Goal: Transaction & Acquisition: Purchase product/service

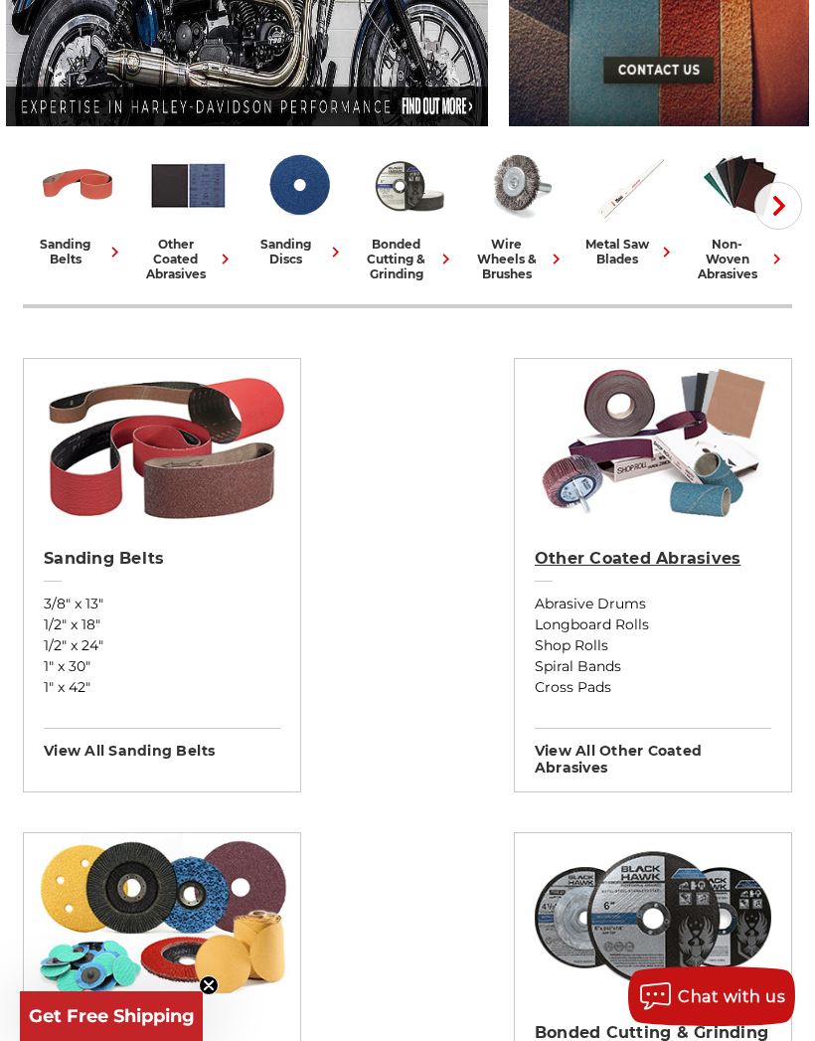
click at [675, 569] on h2 "Other Coated Abrasives" at bounding box center [653, 559] width 237 height 20
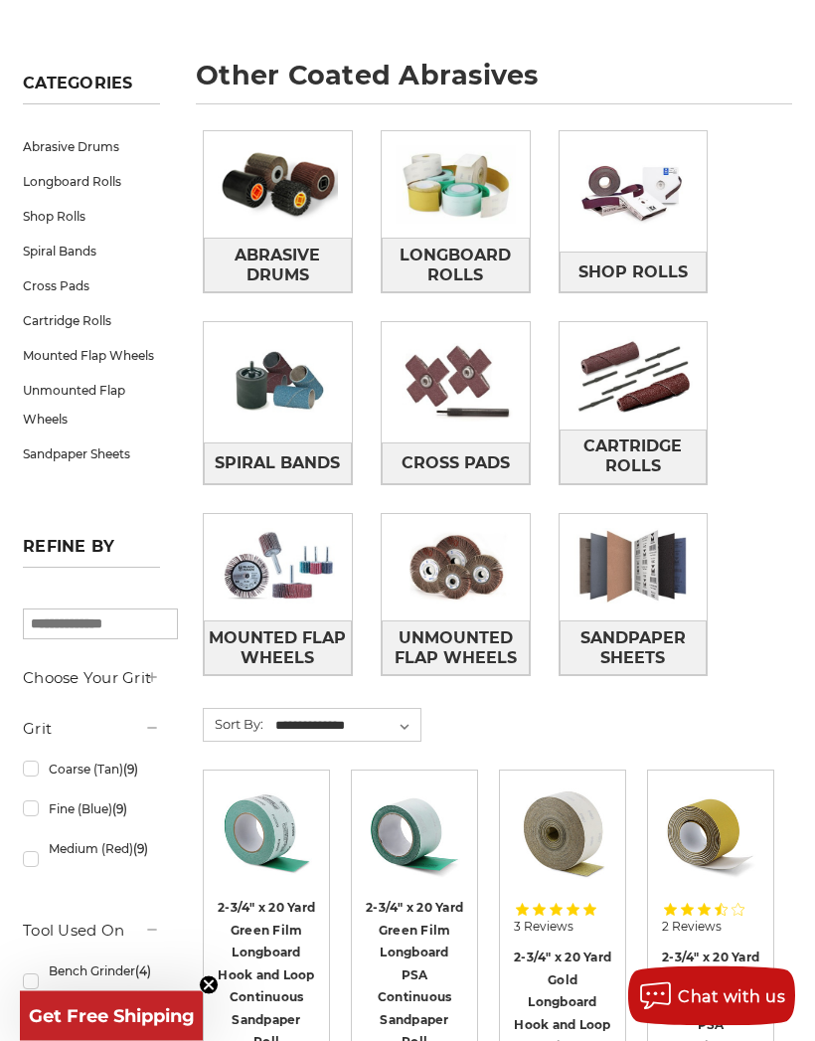
scroll to position [250, 0]
click at [323, 461] on span "Spiral Bands" at bounding box center [277, 463] width 125 height 34
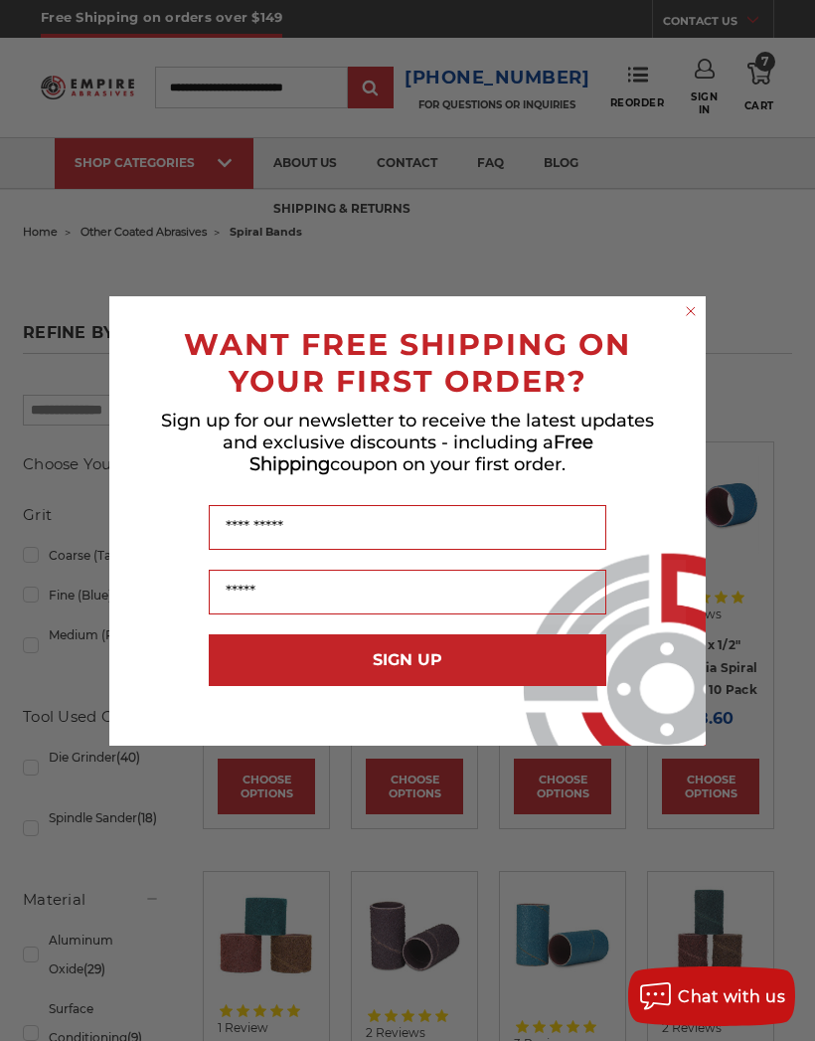
click at [695, 312] on icon "Close dialog" at bounding box center [691, 311] width 8 height 8
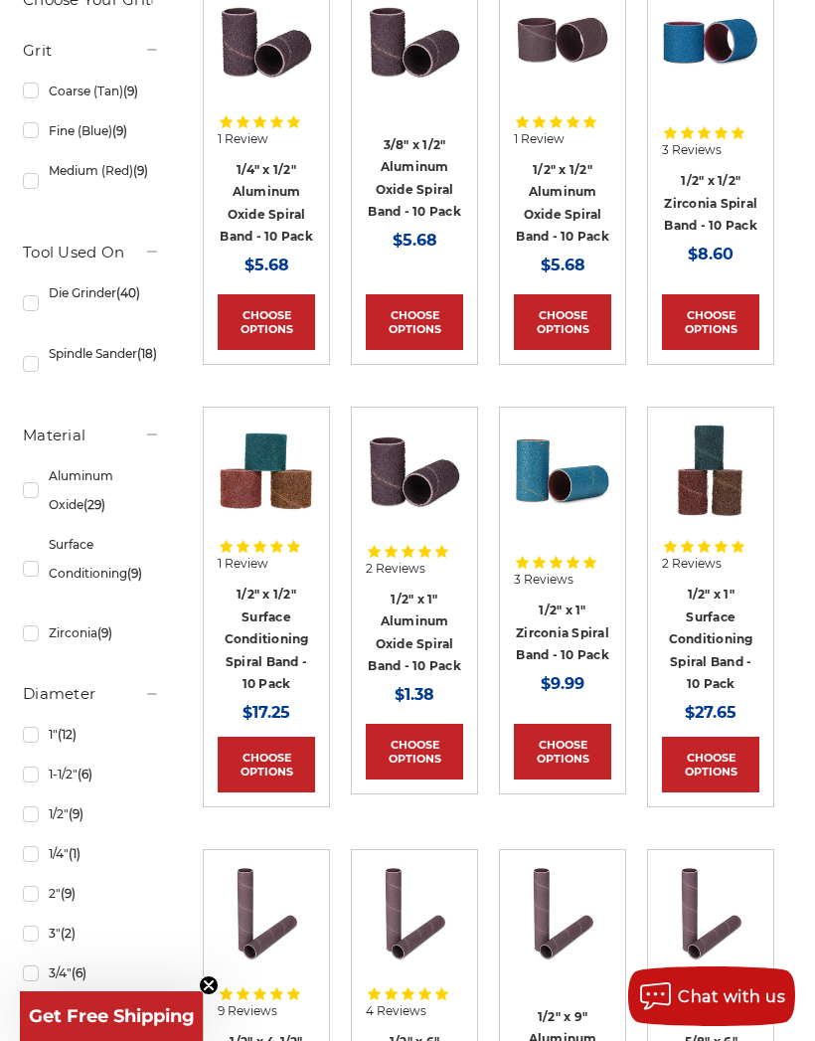
scroll to position [461, 0]
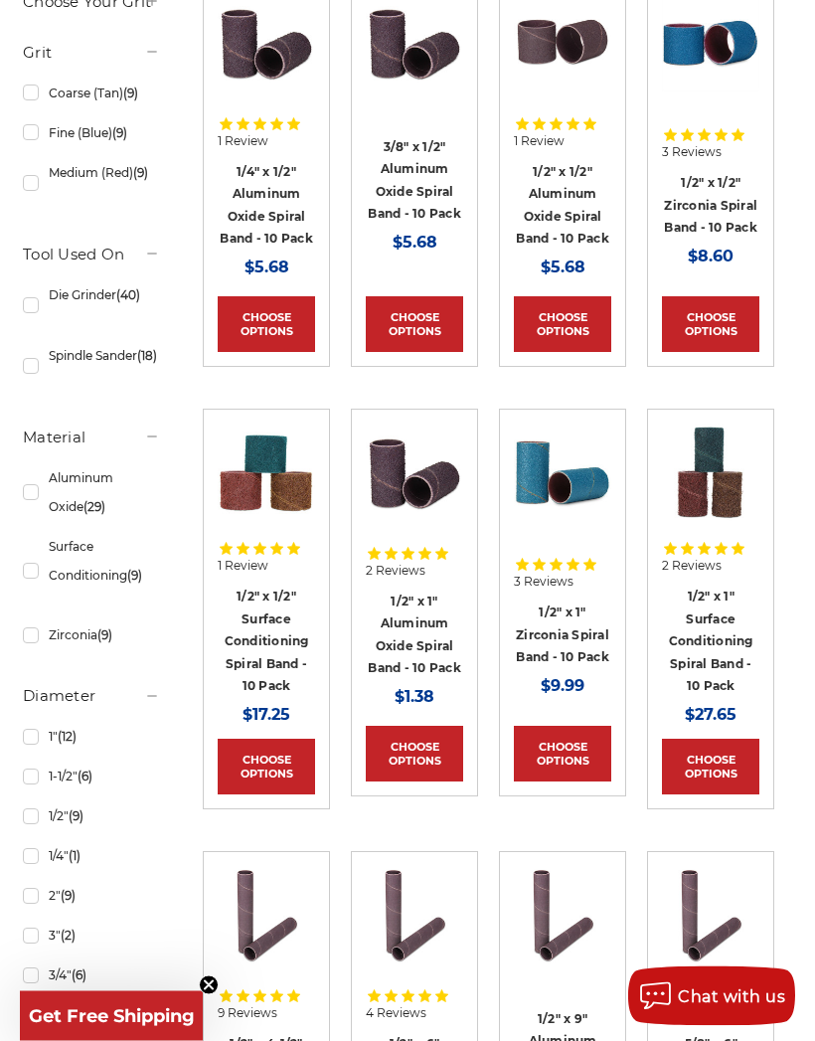
click at [424, 637] on link "1/2" x 1" Aluminum Oxide Spiral Band - 10 Pack" at bounding box center [414, 636] width 93 height 83
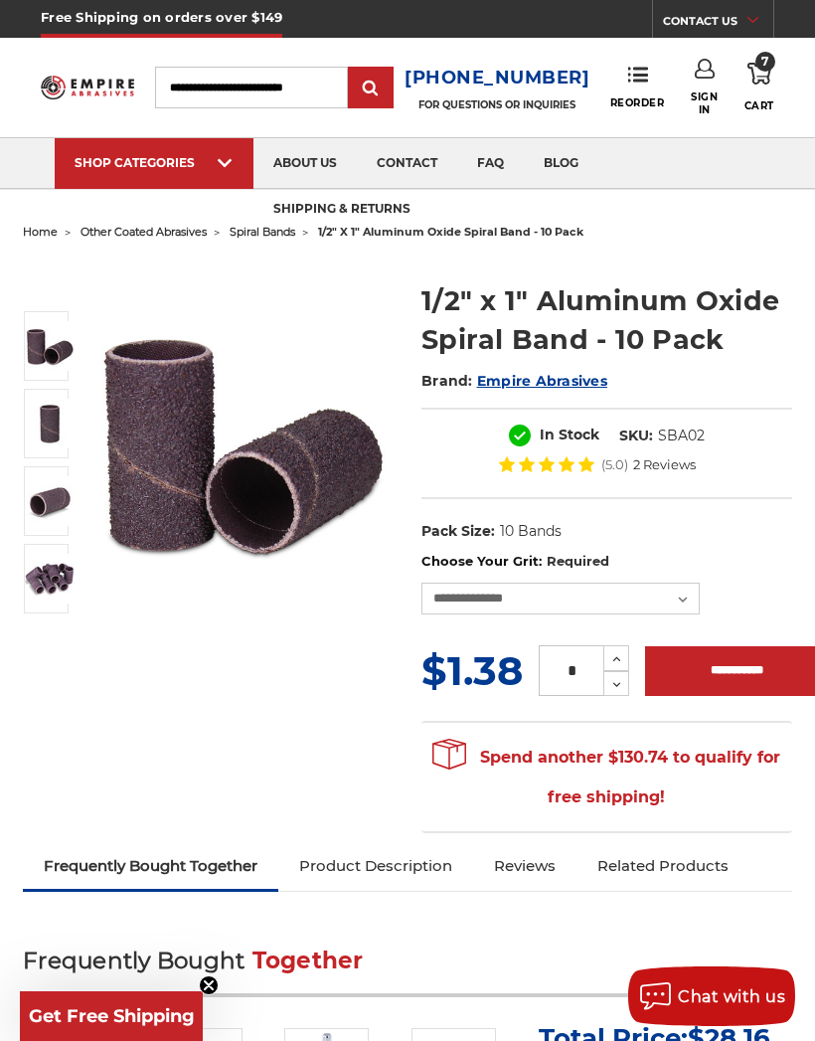
click at [768, 88] on link "7 Cart" at bounding box center [760, 87] width 30 height 57
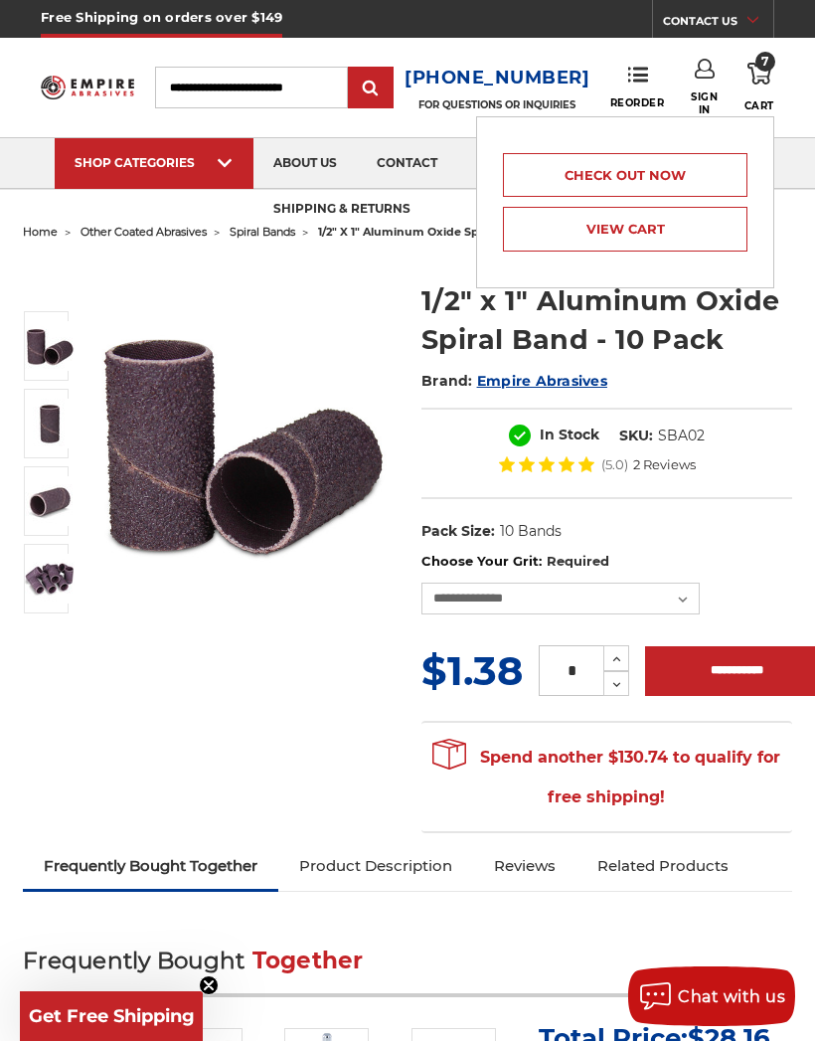
click at [713, 223] on link "View Cart" at bounding box center [625, 229] width 245 height 45
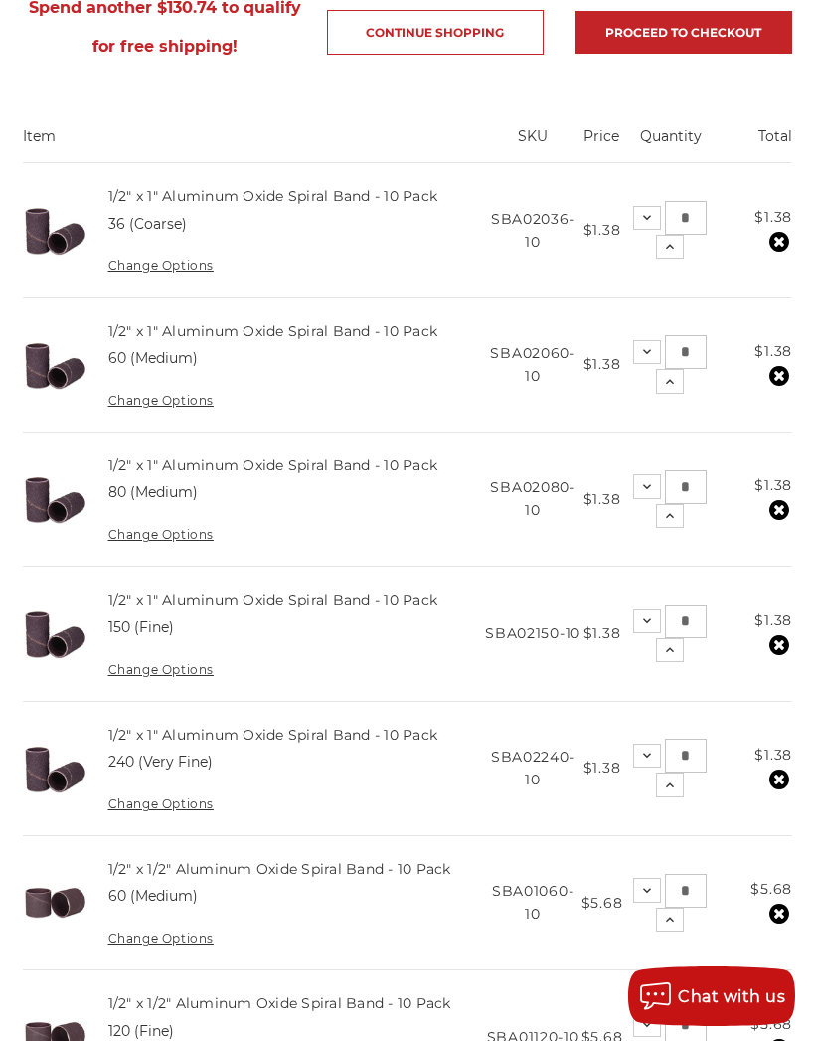
scroll to position [379, 0]
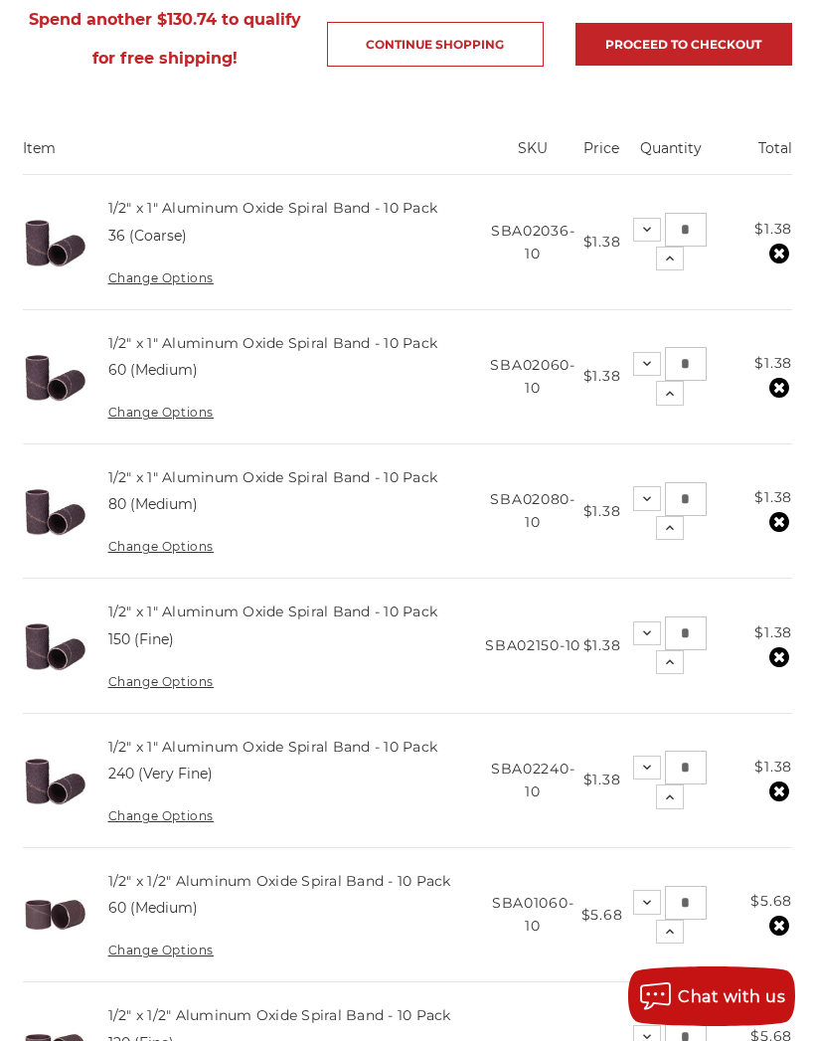
click at [676, 528] on button "Increase Quantity:" at bounding box center [670, 528] width 28 height 24
click at [669, 532] on icon at bounding box center [670, 528] width 16 height 16
click at [667, 527] on icon at bounding box center [670, 528] width 16 height 16
click at [669, 667] on icon at bounding box center [670, 662] width 16 height 16
click at [674, 661] on icon at bounding box center [670, 662] width 16 height 16
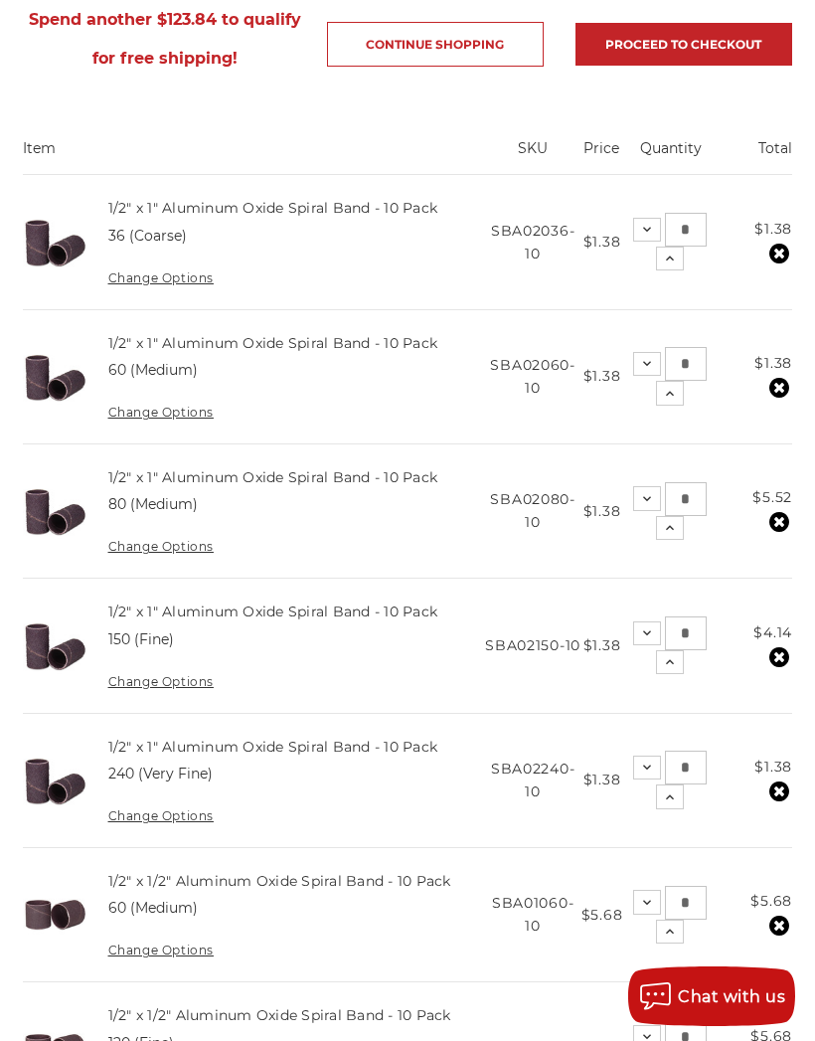
click at [675, 661] on icon at bounding box center [670, 662] width 16 height 16
click at [672, 660] on icon at bounding box center [670, 662] width 16 height 16
click at [674, 529] on icon at bounding box center [669, 528] width 16 height 16
click at [674, 801] on icon at bounding box center [669, 798] width 16 height 16
click at [672, 799] on icon at bounding box center [669, 798] width 16 height 16
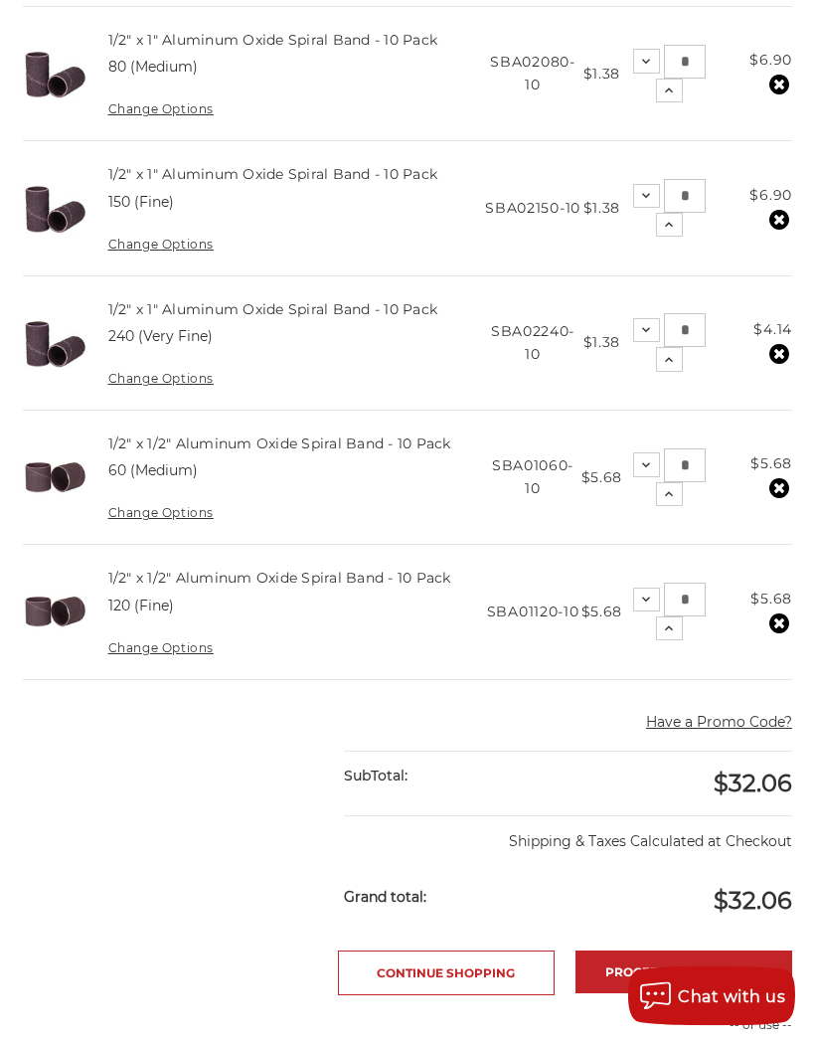
scroll to position [816, 0]
click at [495, 977] on link "Continue Shopping" at bounding box center [446, 973] width 217 height 45
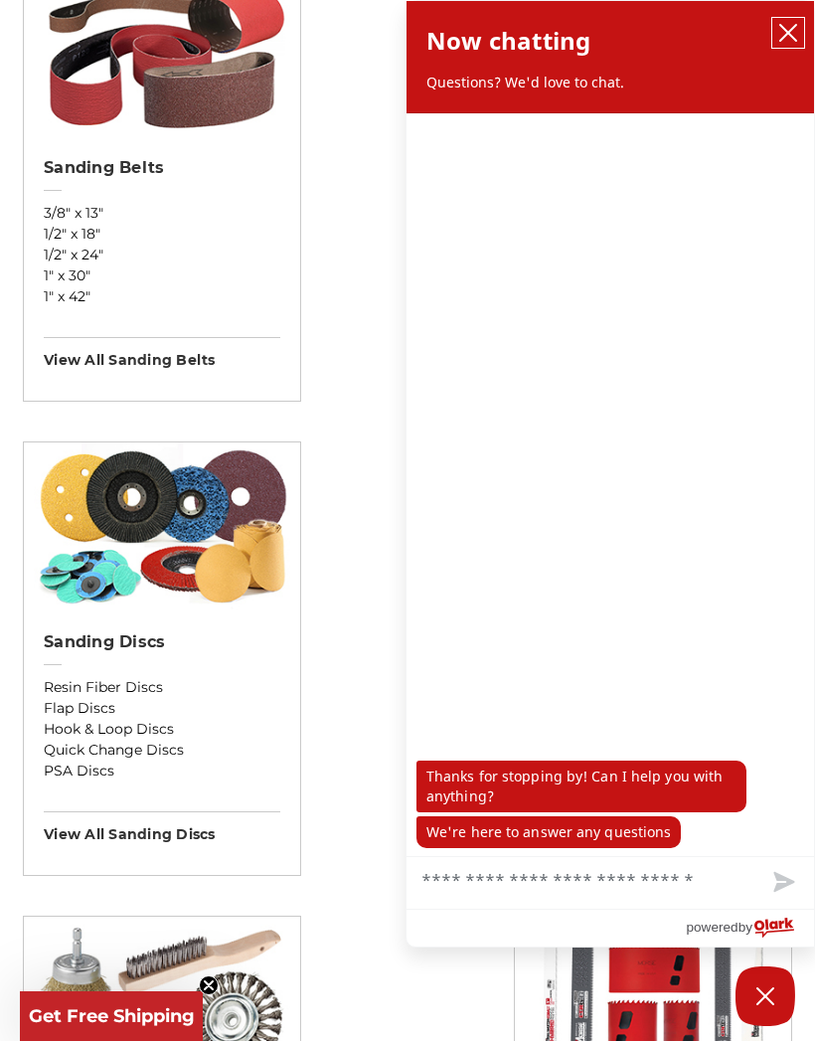
click at [783, 30] on icon "close chatbox" at bounding box center [789, 33] width 20 height 20
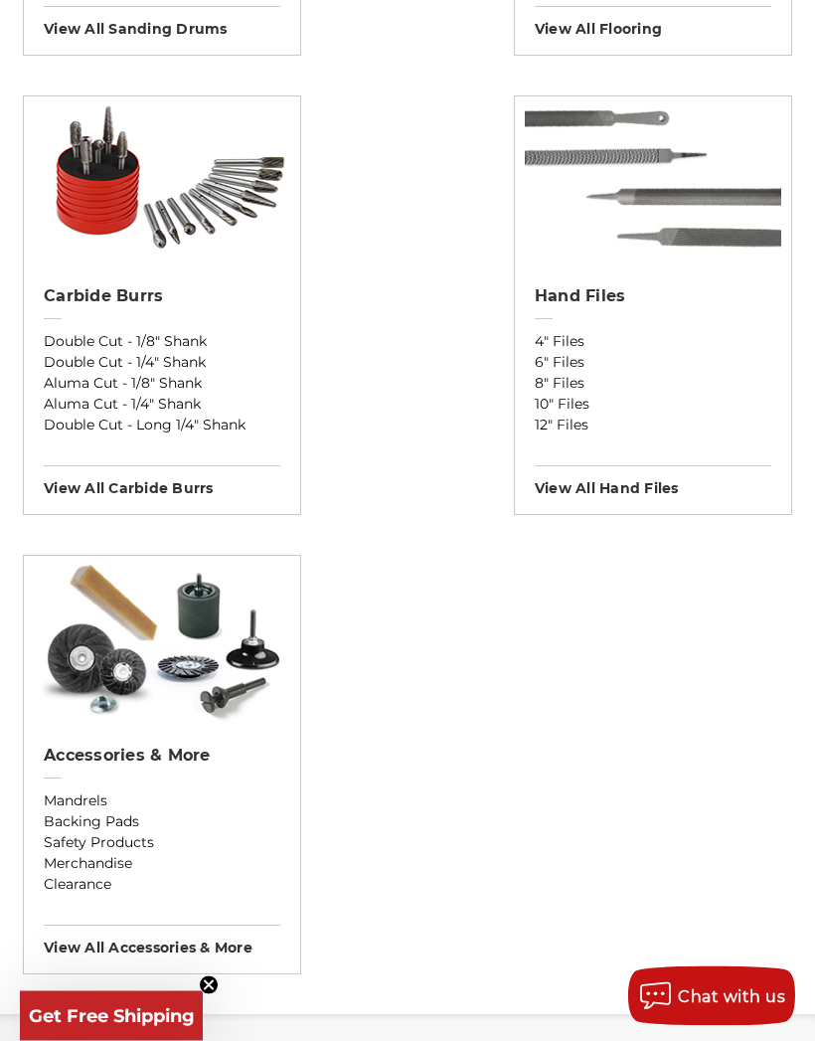
scroll to position [3020, 0]
click at [102, 803] on link "Mandrels" at bounding box center [162, 801] width 237 height 21
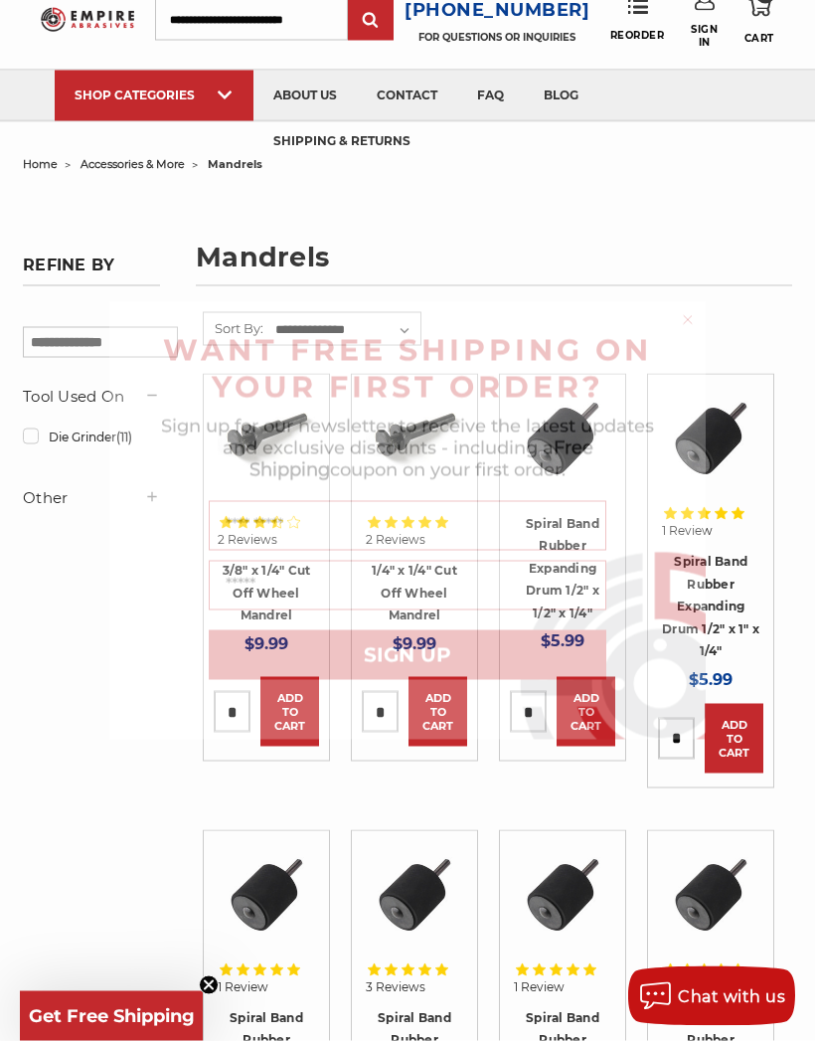
scroll to position [70, 0]
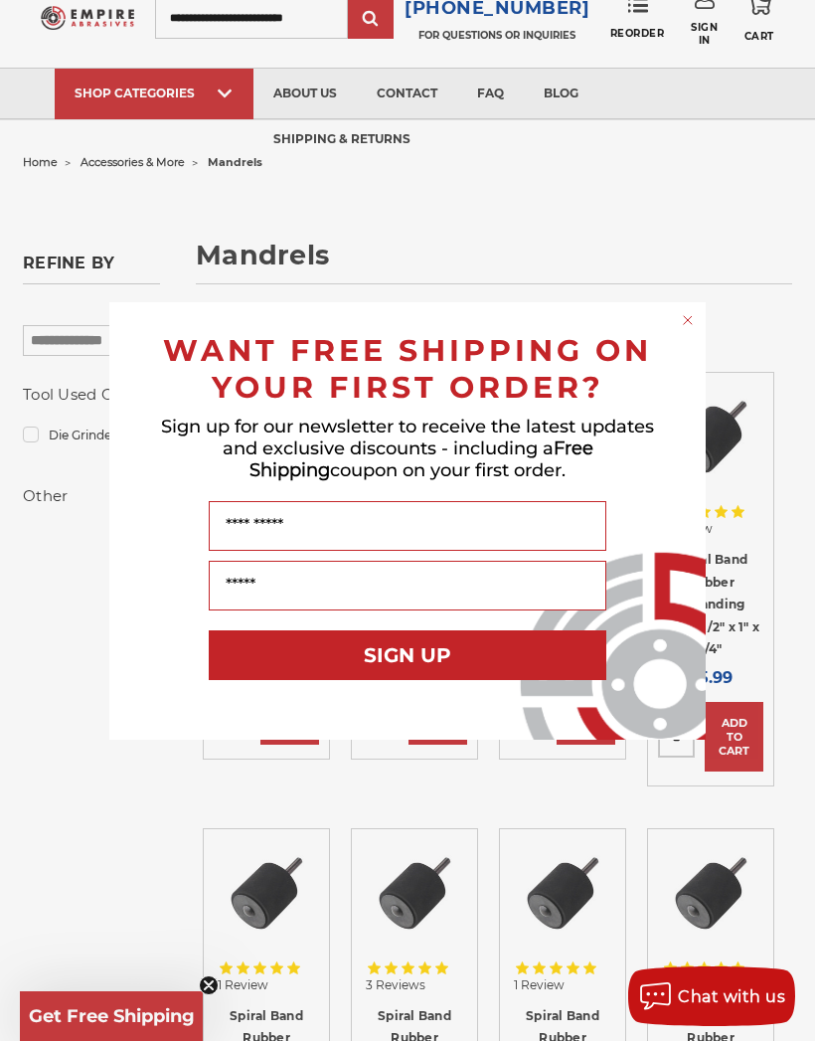
click at [695, 330] on icon "Close dialog" at bounding box center [688, 320] width 20 height 20
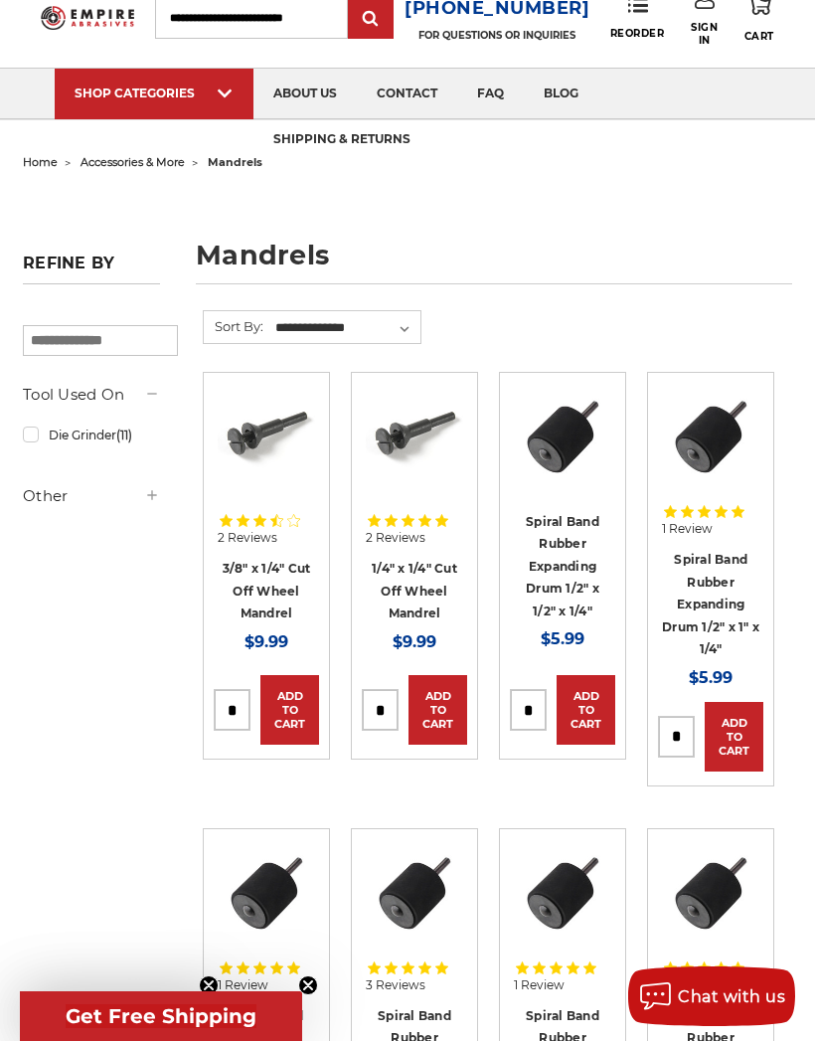
click at [716, 447] on img at bounding box center [710, 435] width 97 height 97
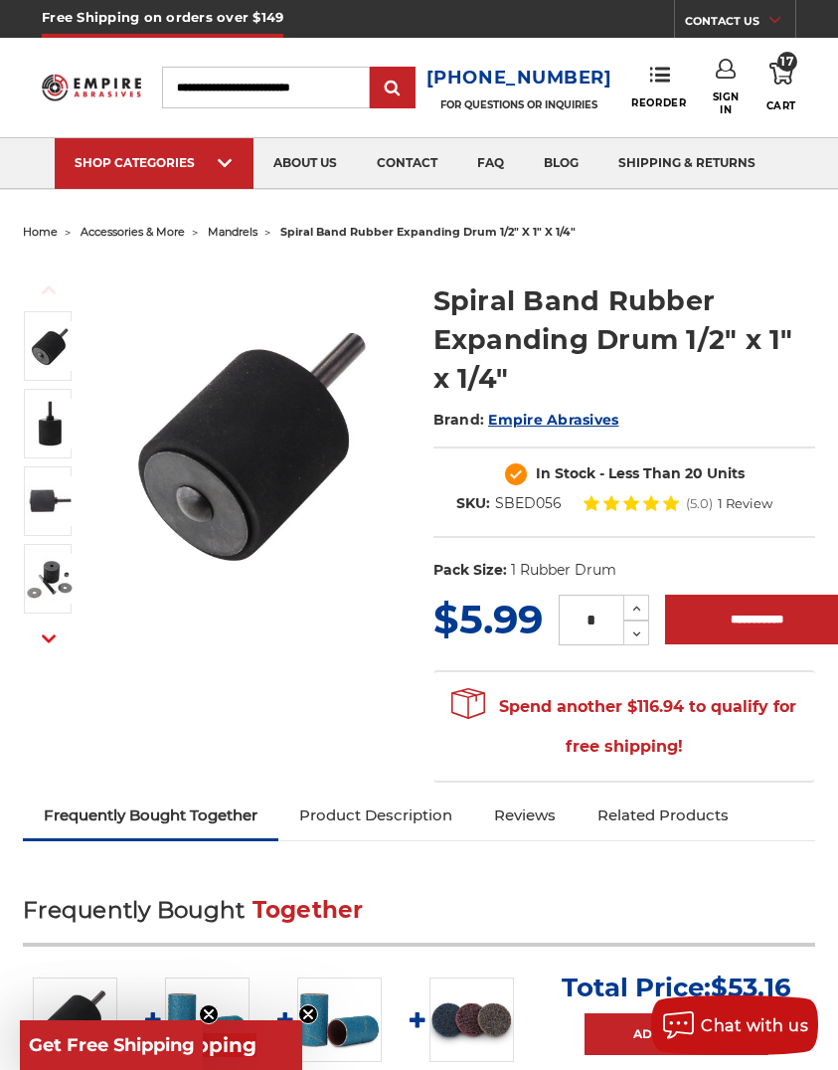
click at [658, 83] on icon at bounding box center [660, 75] width 20 height 20
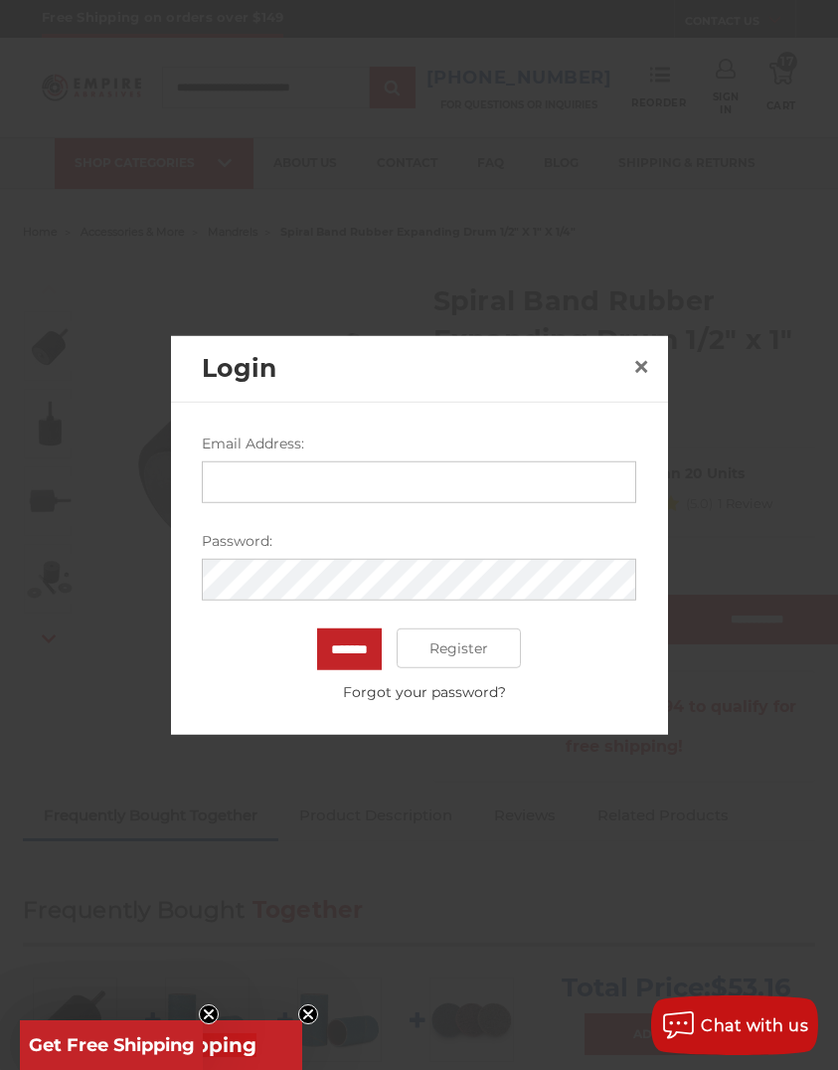
click at [554, 482] on input "Email Address:" at bounding box center [419, 482] width 435 height 42
type input "**********"
click at [350, 648] on input "*******" at bounding box center [349, 649] width 65 height 42
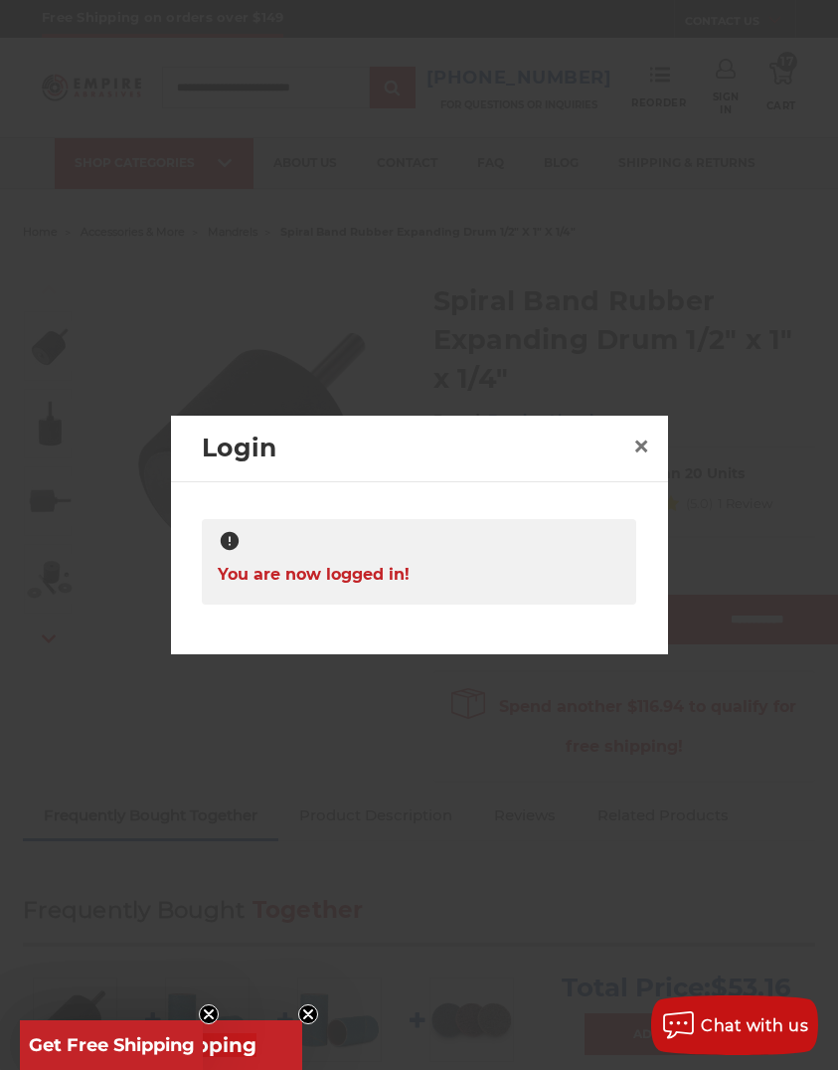
click at [638, 421] on div "Login ×" at bounding box center [419, 449] width 497 height 67
click at [646, 438] on span "×" at bounding box center [641, 446] width 18 height 39
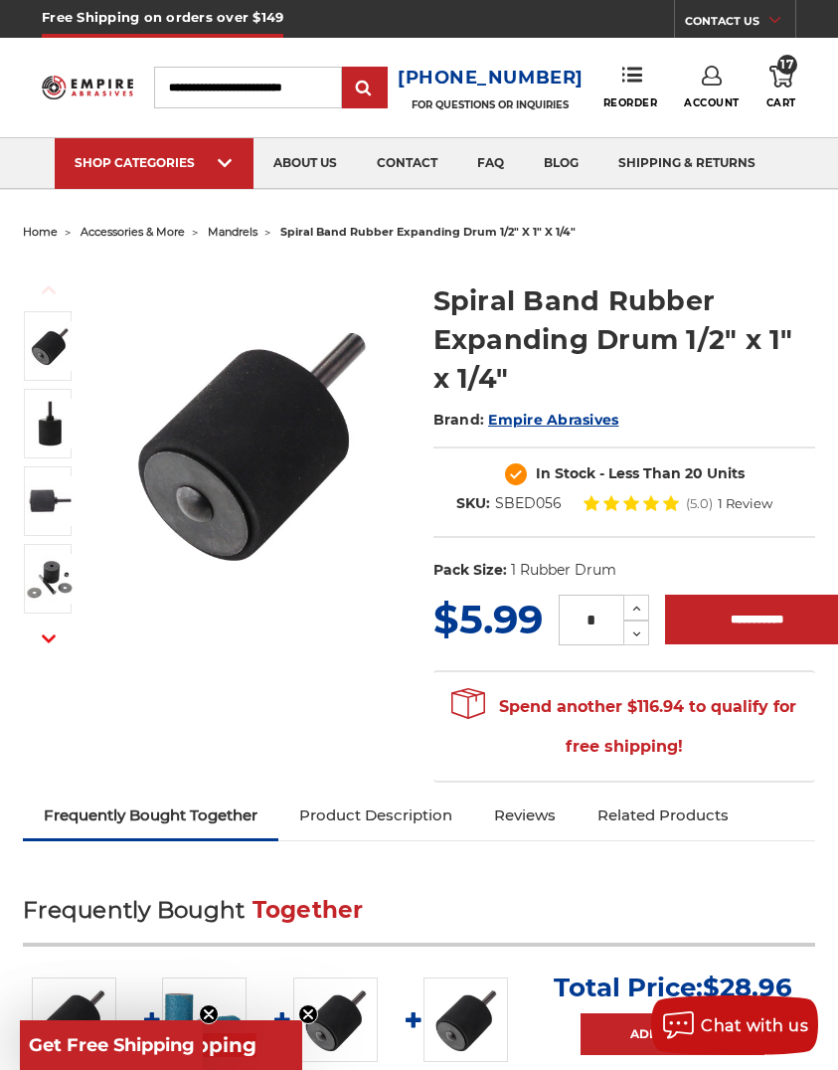
click at [649, 106] on span "Reorder" at bounding box center [631, 102] width 55 height 13
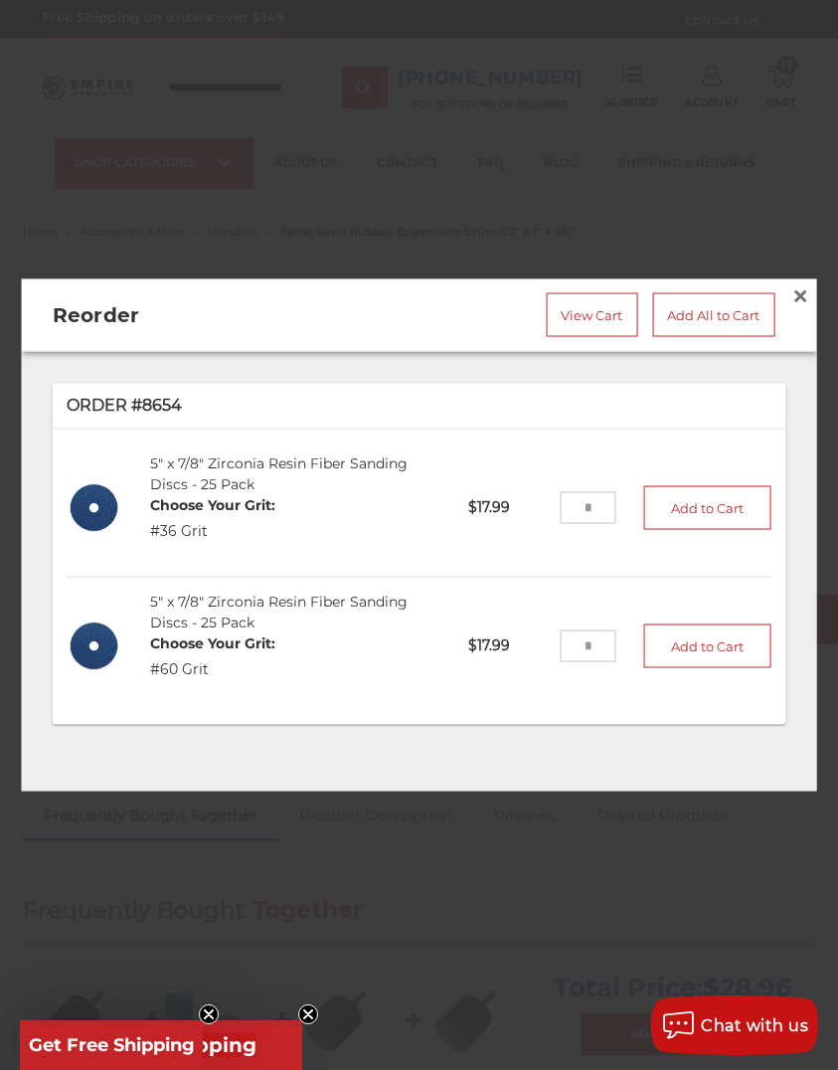
click at [802, 294] on span "×" at bounding box center [801, 295] width 18 height 39
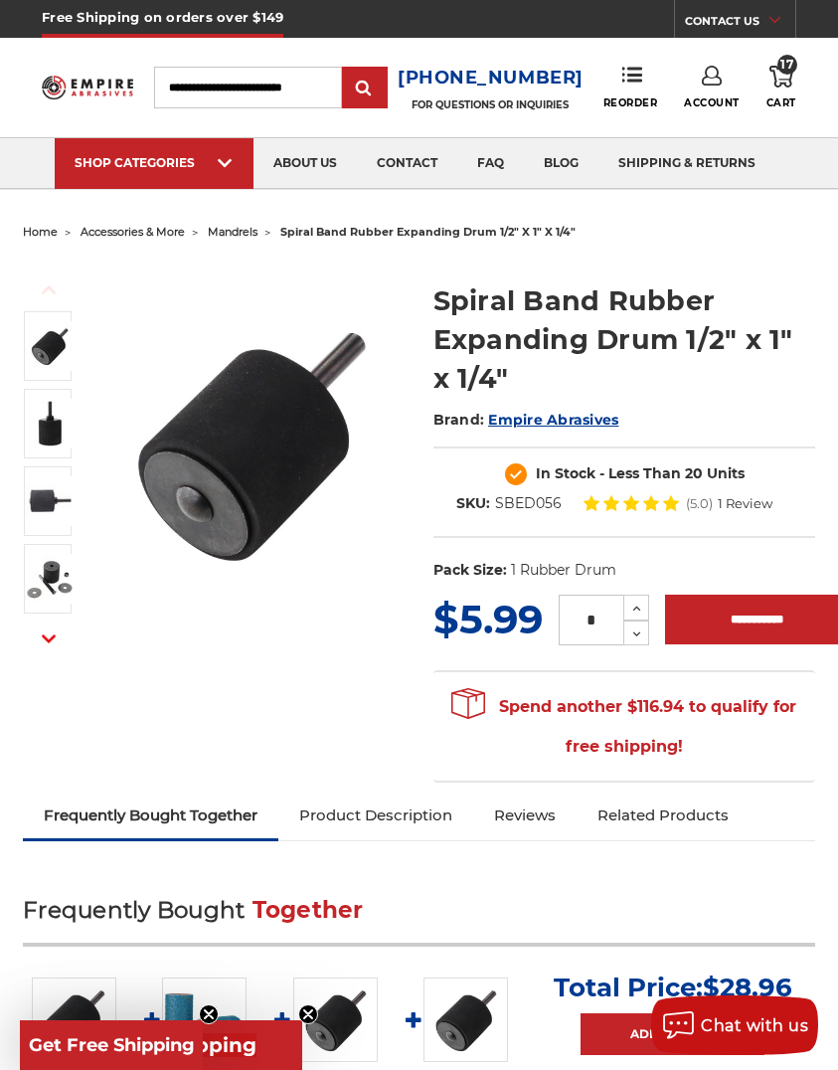
click at [687, 188] on img at bounding box center [684, 188] width 106 height 0
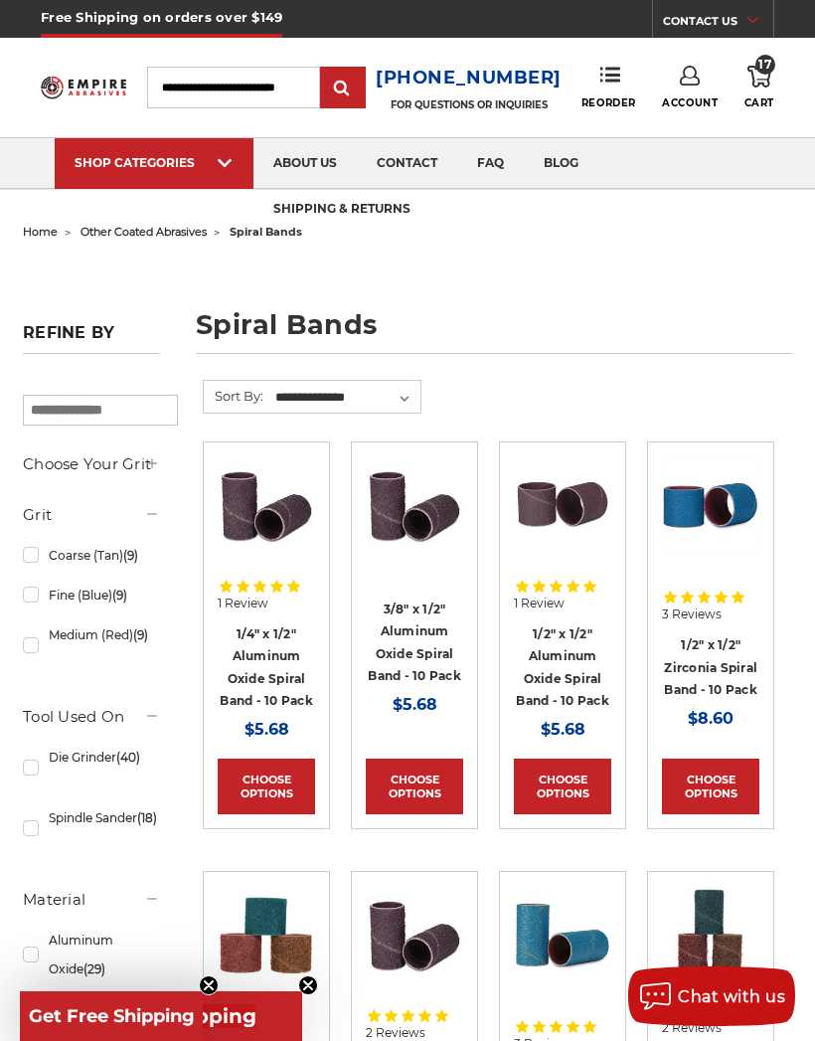
click at [770, 98] on span "Cart" at bounding box center [760, 102] width 30 height 13
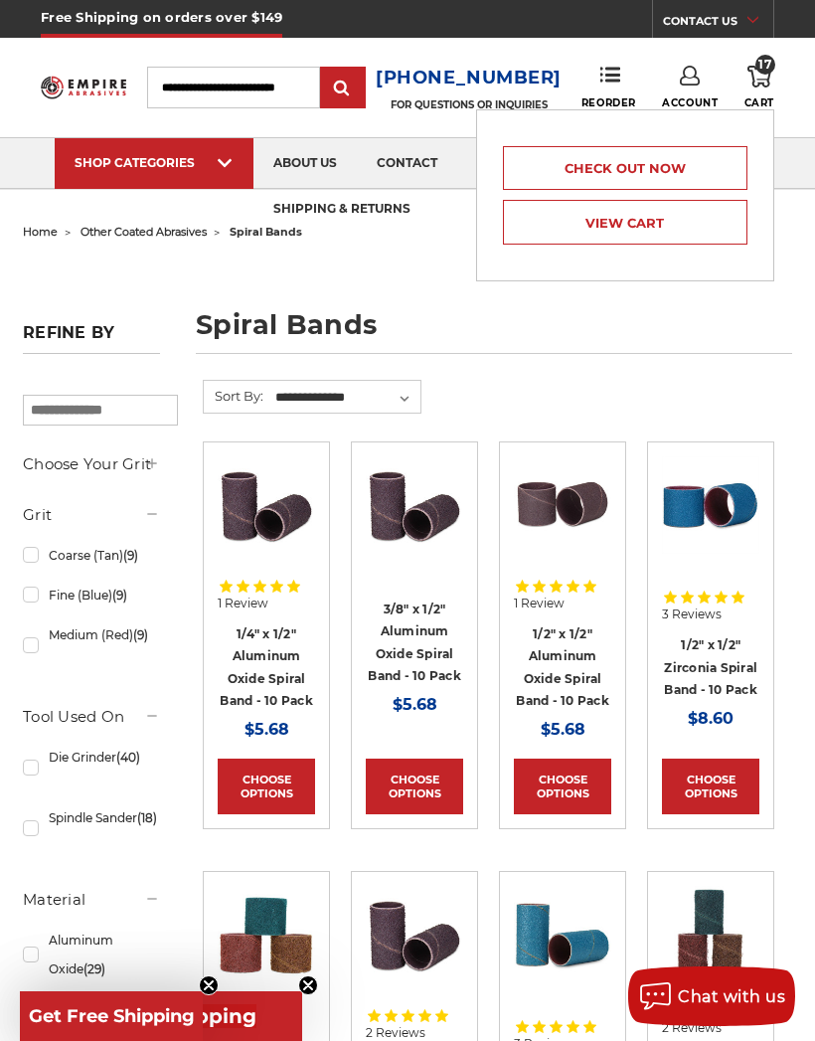
click at [714, 229] on link "View Cart" at bounding box center [625, 222] width 245 height 45
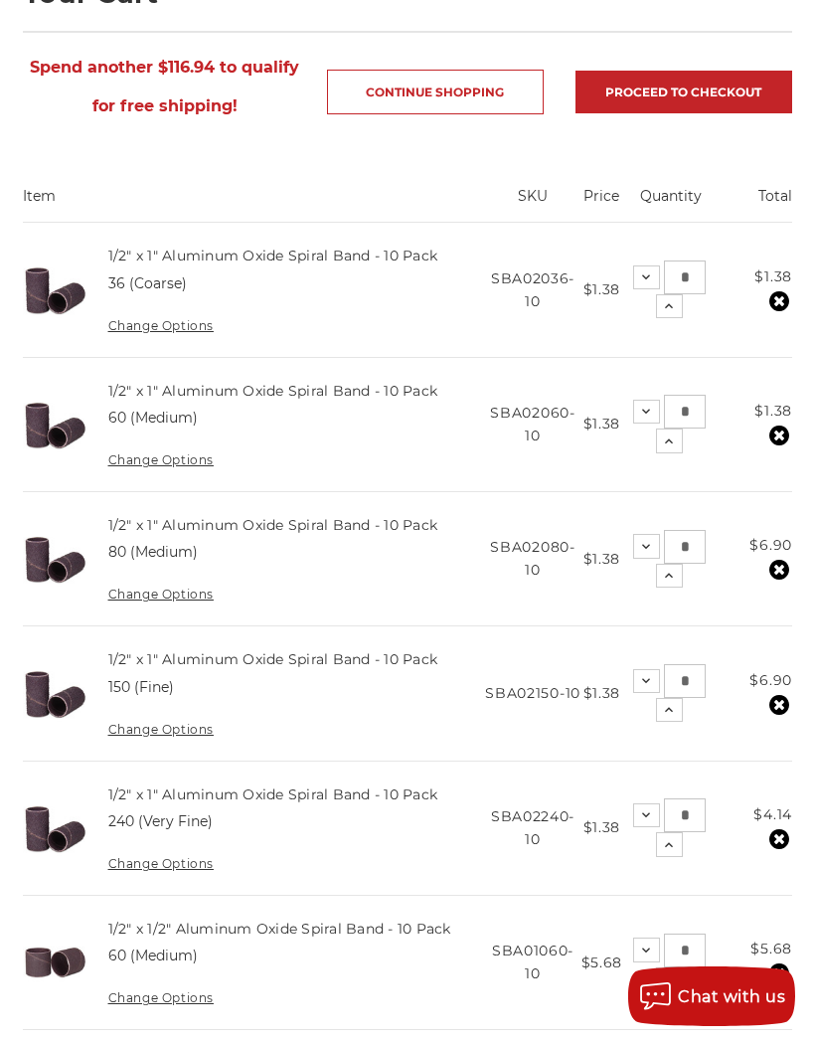
scroll to position [331, 0]
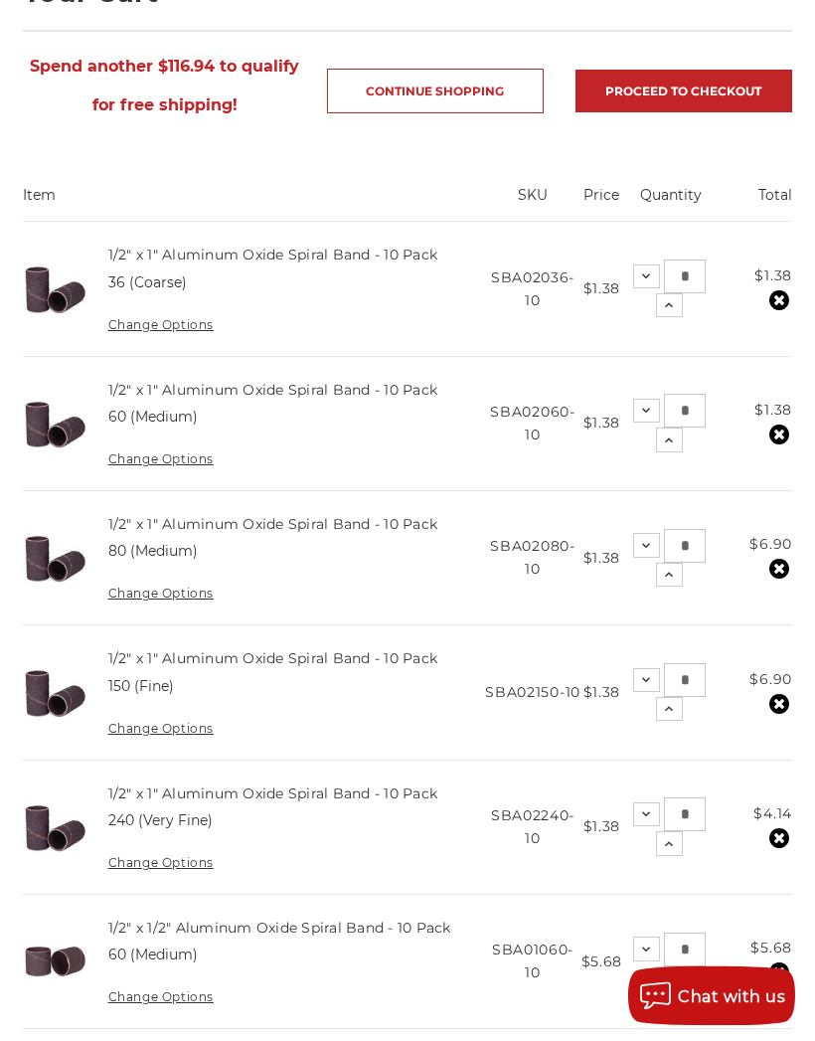
click at [668, 439] on use at bounding box center [669, 441] width 8 height 5
click at [672, 439] on icon at bounding box center [669, 441] width 16 height 16
click at [665, 440] on use at bounding box center [669, 440] width 8 height 5
click at [667, 435] on icon at bounding box center [669, 441] width 16 height 16
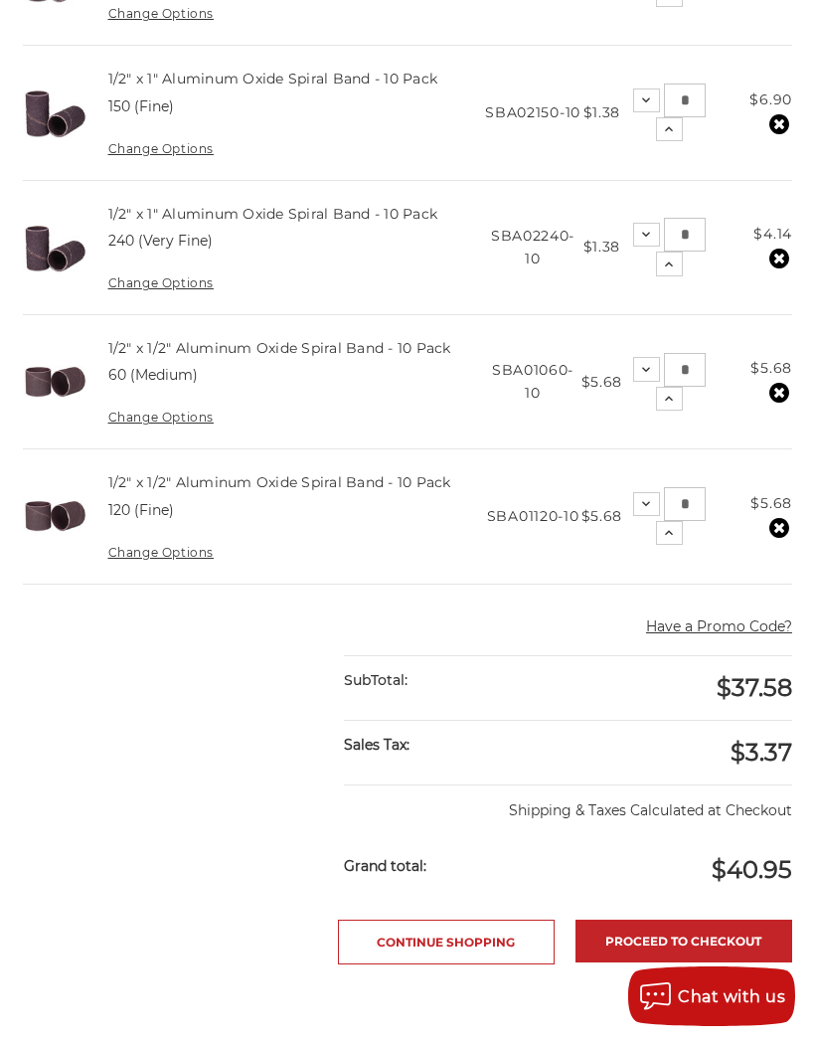
scroll to position [934, 0]
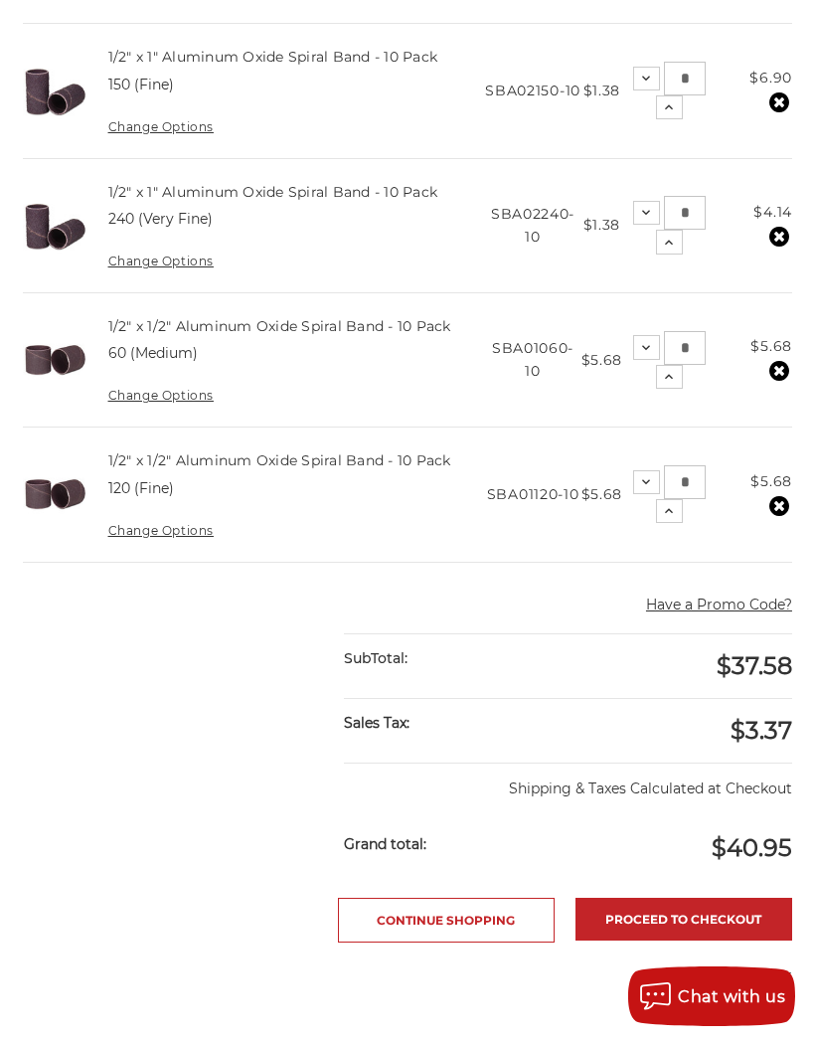
click at [458, 921] on link "Continue Shopping" at bounding box center [446, 920] width 217 height 45
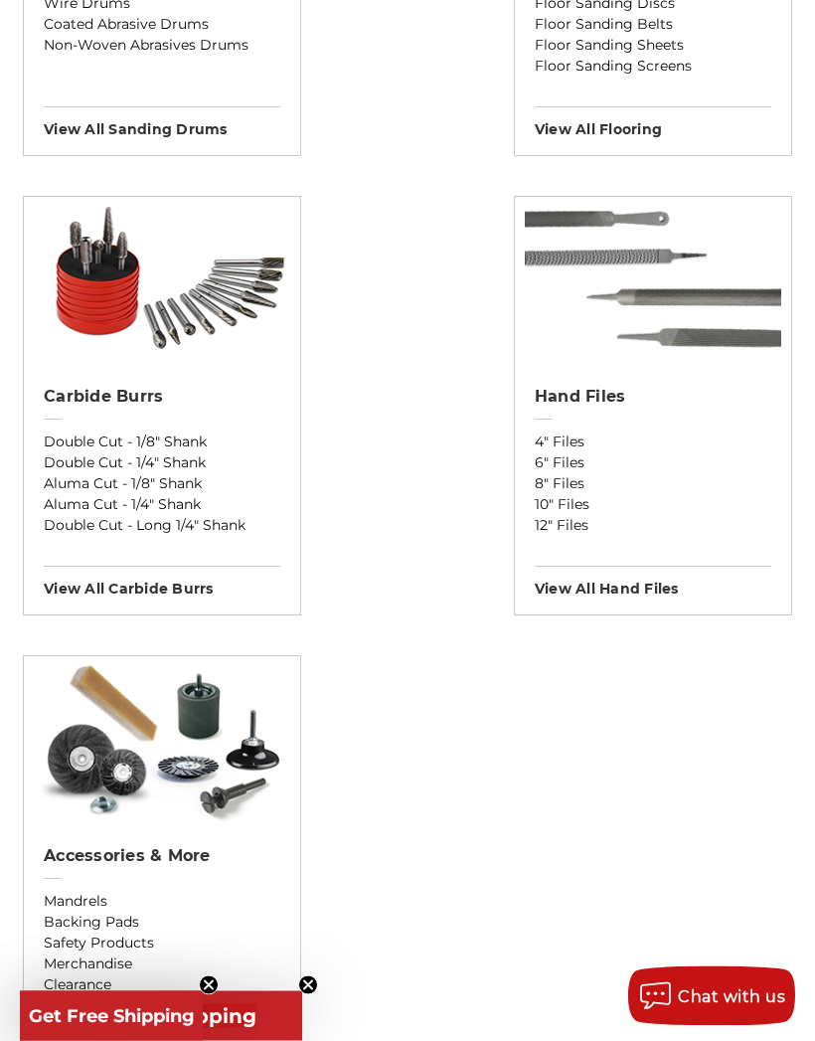
scroll to position [2920, 0]
click at [183, 440] on link "Double Cut - 1/8" Shank" at bounding box center [162, 442] width 237 height 21
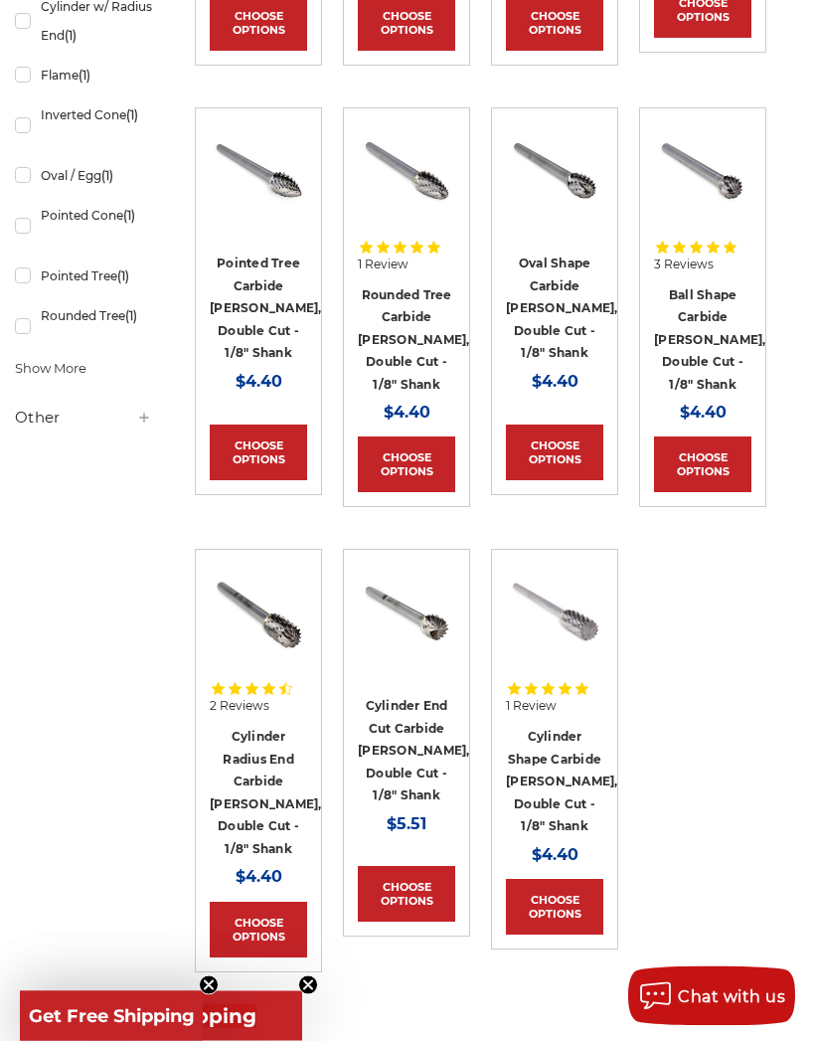
scroll to position [777, 8]
click at [553, 772] on link "Cylinder Shape Carbide [PERSON_NAME], Double Cut - 1/8" Shank" at bounding box center [562, 781] width 112 height 104
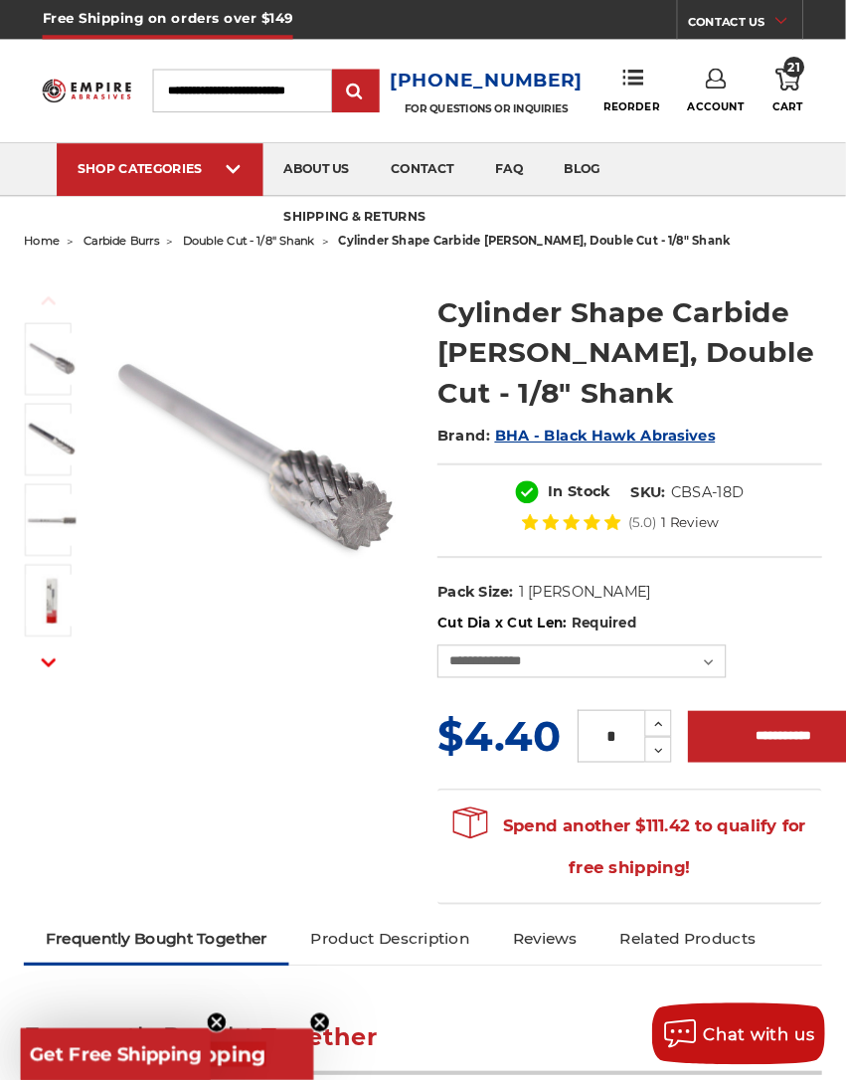
scroll to position [5, 0]
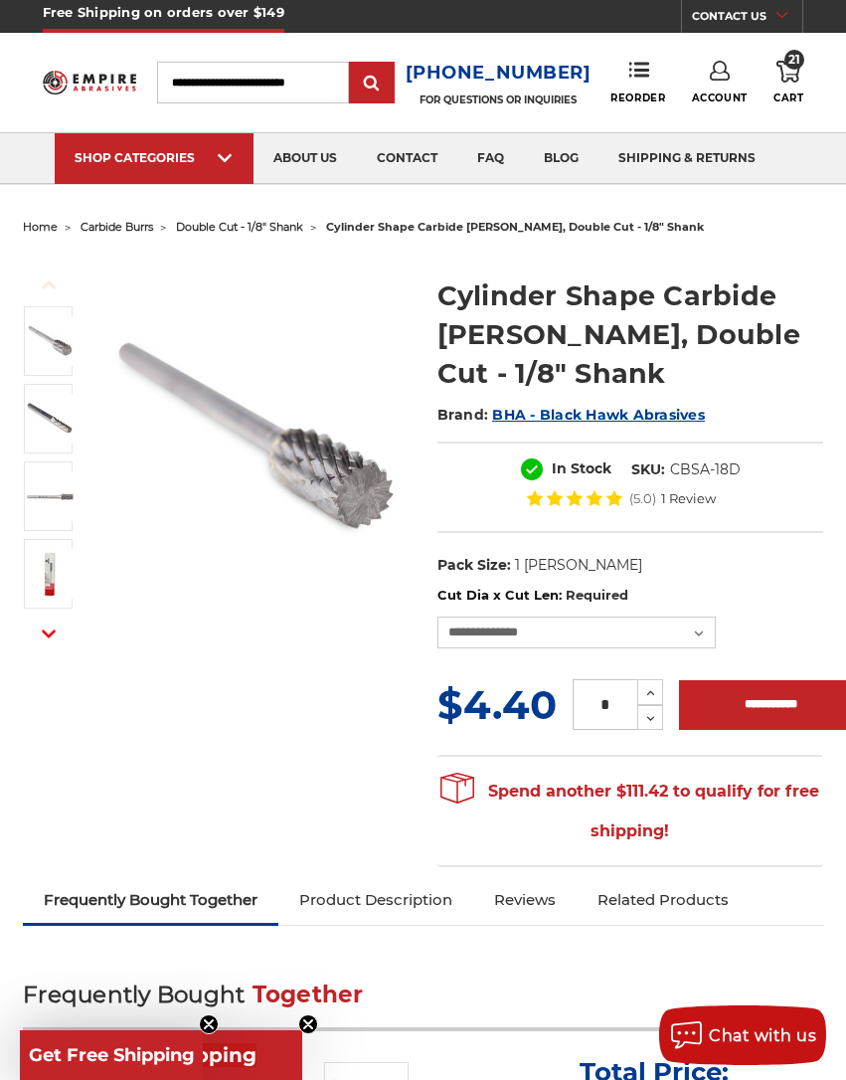
click at [710, 665] on div "**********" at bounding box center [631, 660] width 386 height 148
click at [697, 635] on select "**********" at bounding box center [577, 633] width 278 height 32
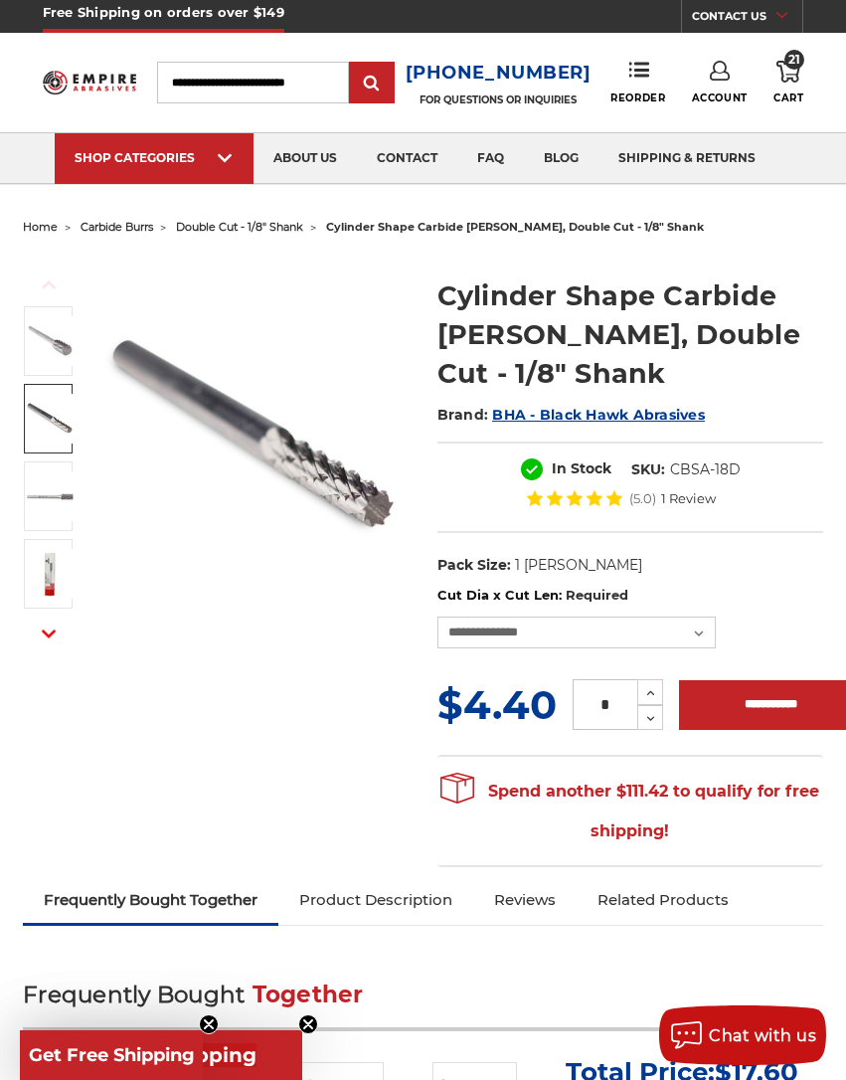
click at [49, 421] on img at bounding box center [50, 419] width 50 height 50
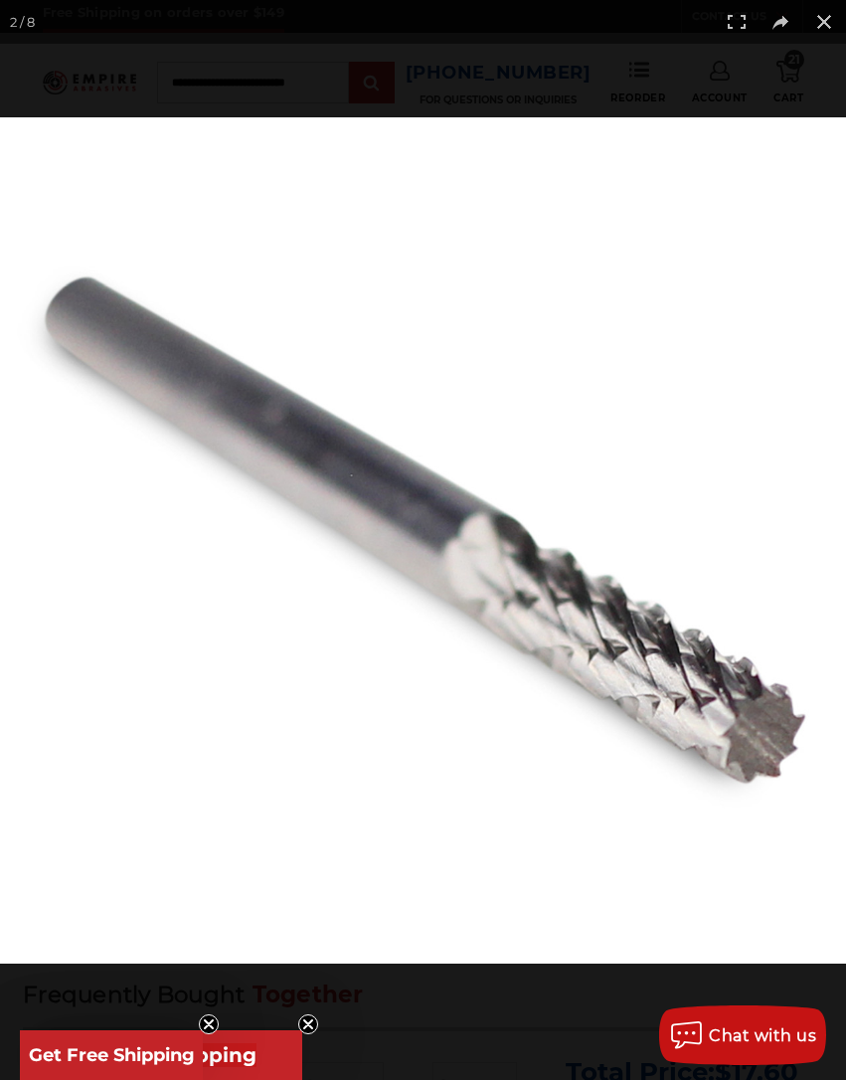
click at [633, 373] on img at bounding box center [423, 540] width 846 height 846
click at [763, 279] on img at bounding box center [423, 540] width 846 height 846
click at [814, 23] on button at bounding box center [824, 22] width 44 height 44
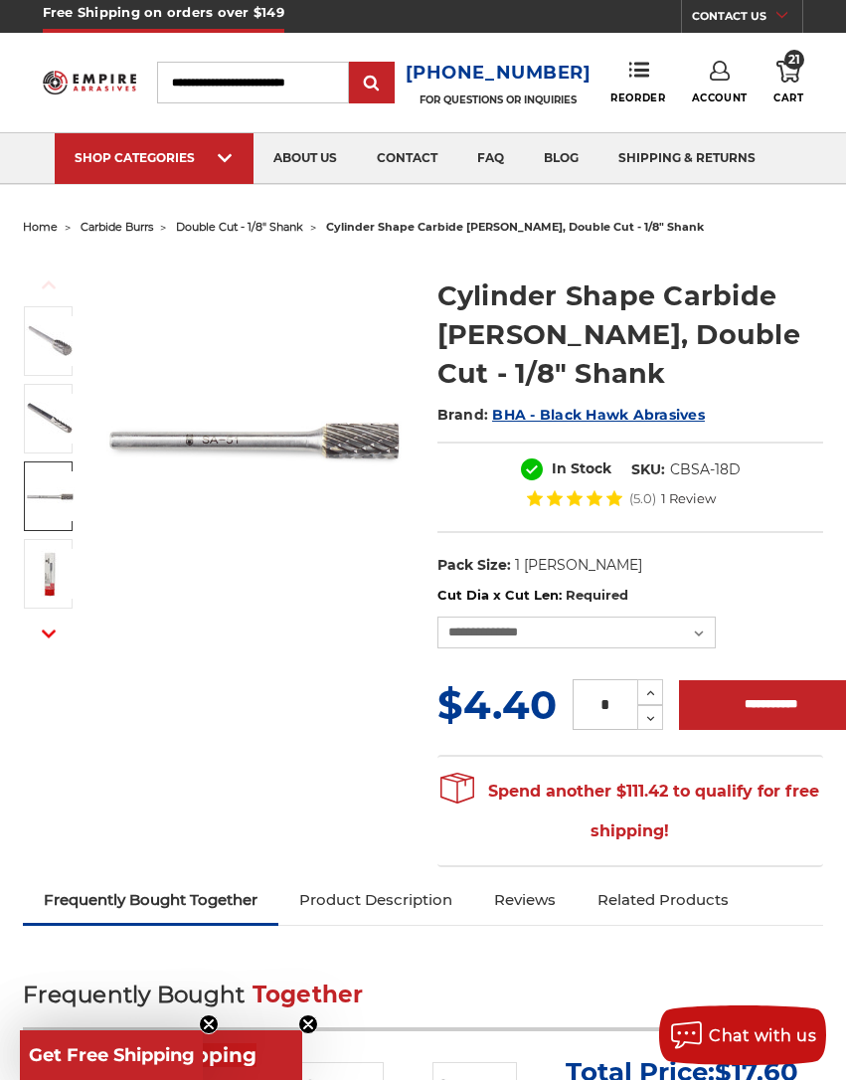
click at [57, 497] on img at bounding box center [50, 496] width 50 height 50
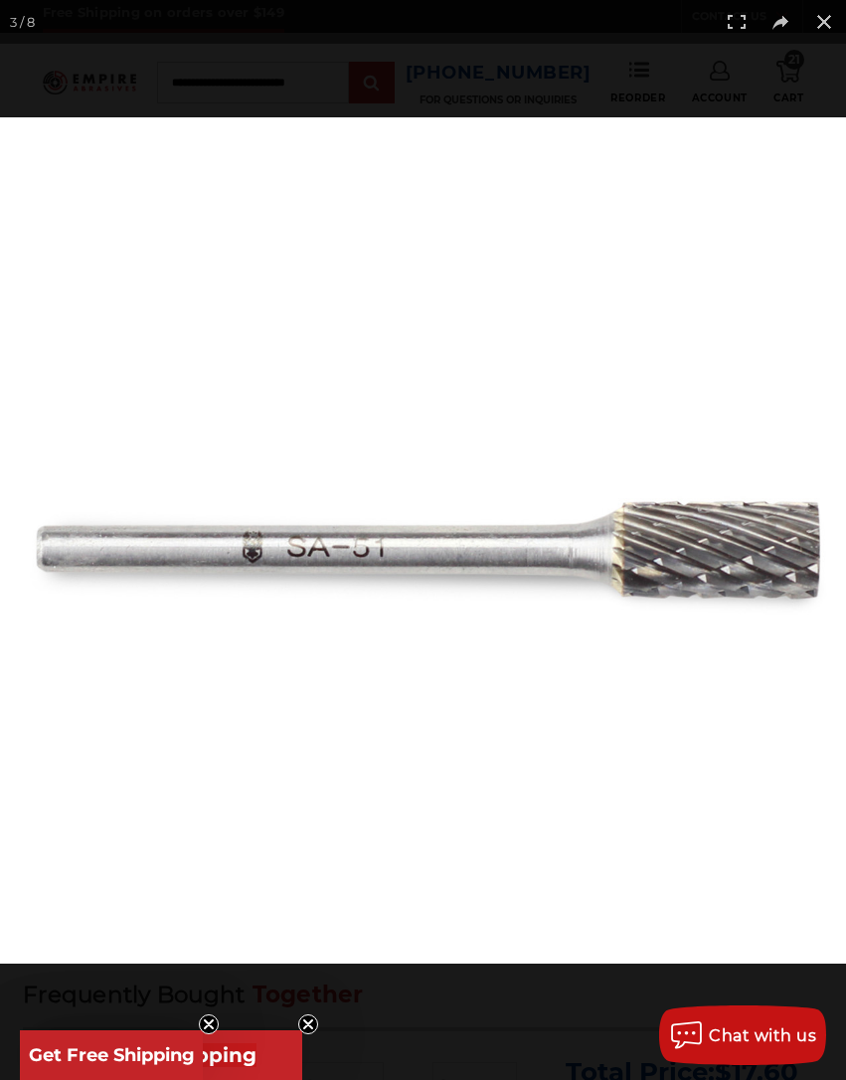
click at [814, 29] on button at bounding box center [824, 22] width 44 height 44
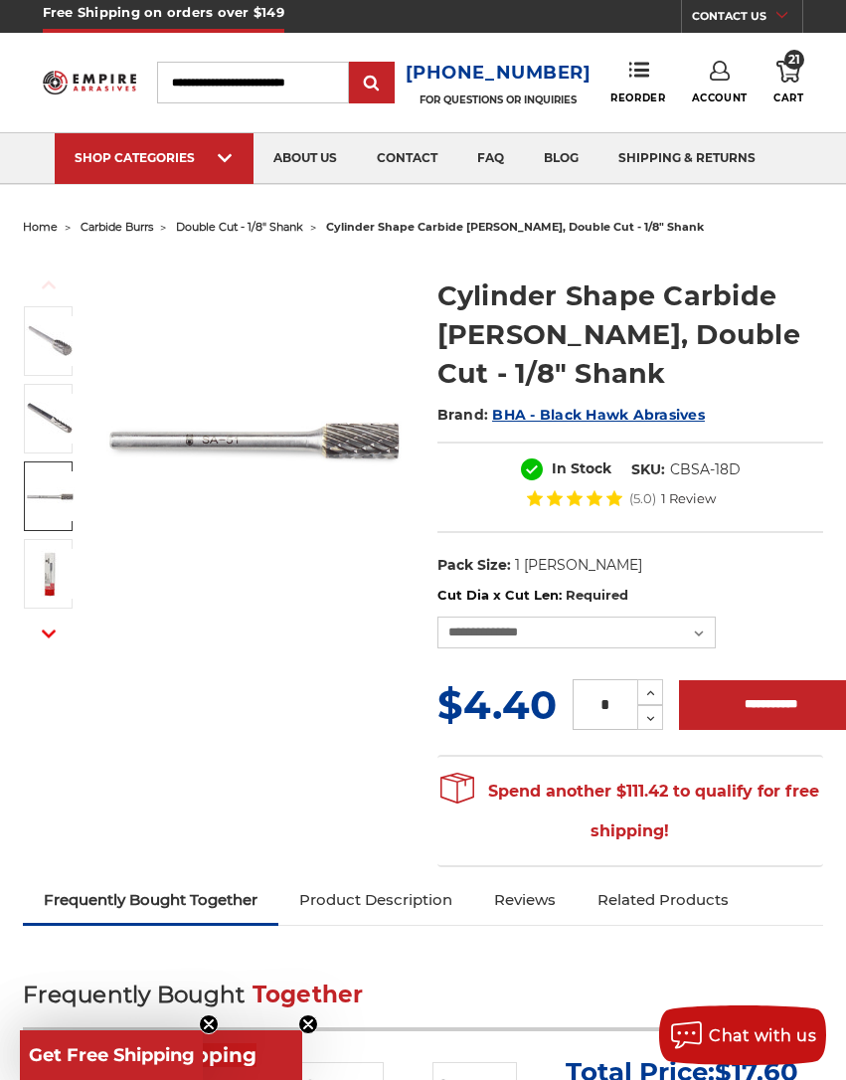
click at [46, 570] on img at bounding box center [50, 574] width 50 height 50
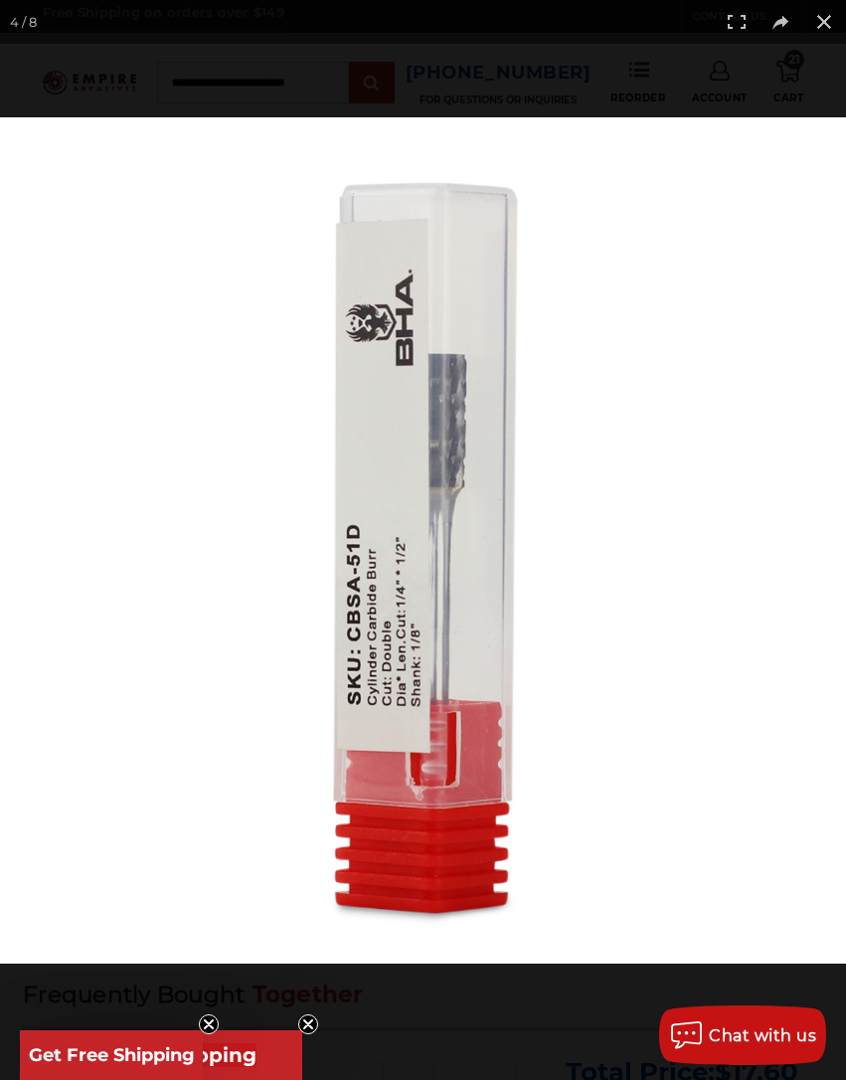
click at [814, 27] on button at bounding box center [824, 22] width 44 height 44
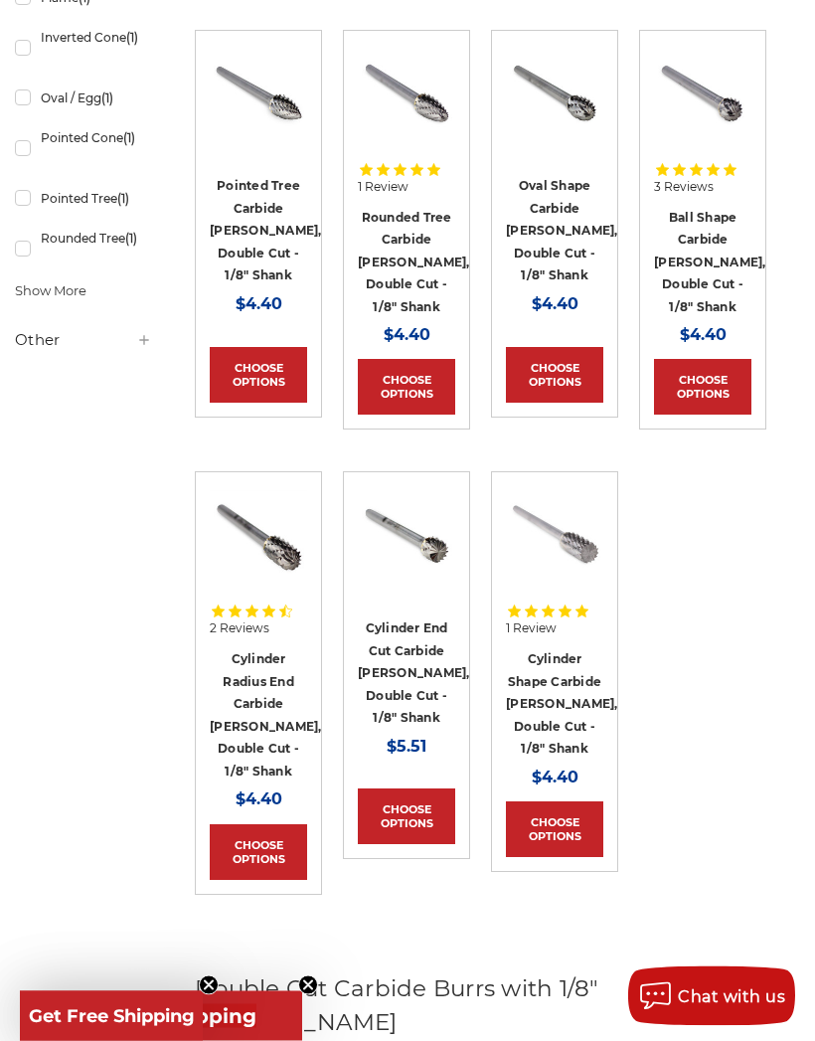
scroll to position [854, 8]
click at [561, 801] on link "Choose Options" at bounding box center [554, 829] width 97 height 56
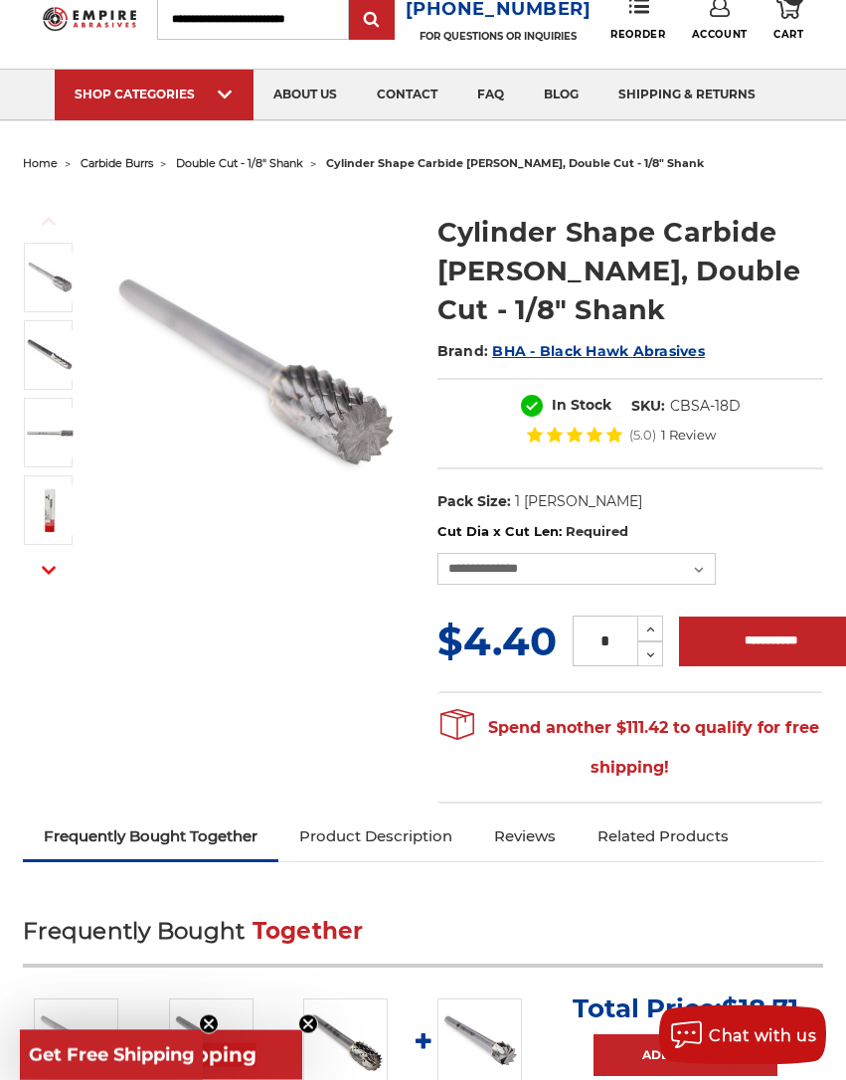
scroll to position [70, 0]
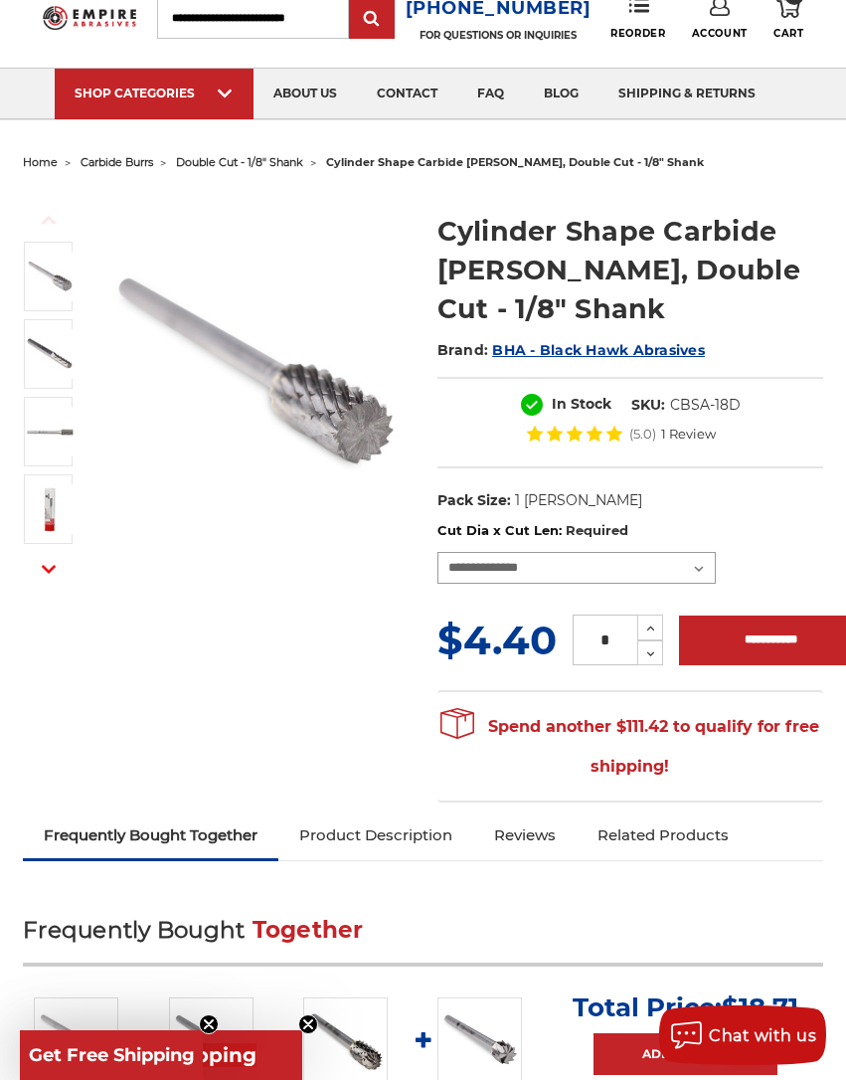
click at [705, 566] on select "**********" at bounding box center [577, 568] width 278 height 32
select select "****"
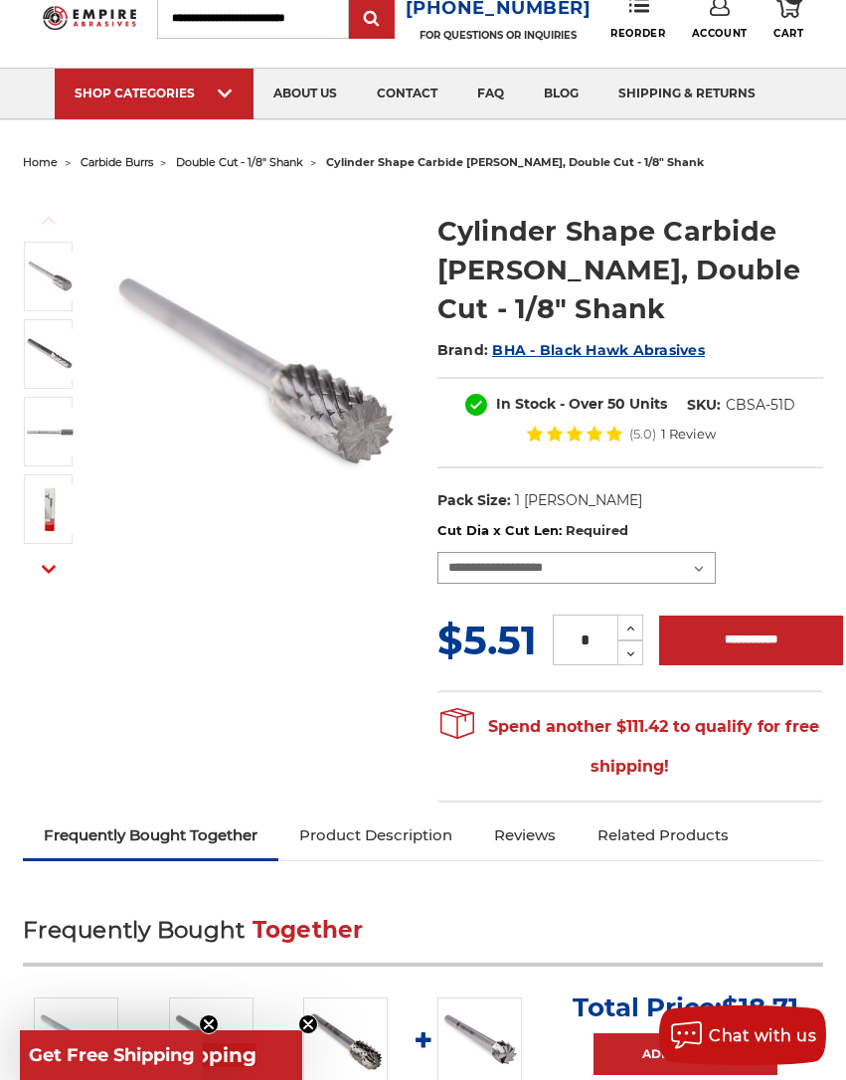
click at [695, 575] on select "**********" at bounding box center [577, 568] width 278 height 32
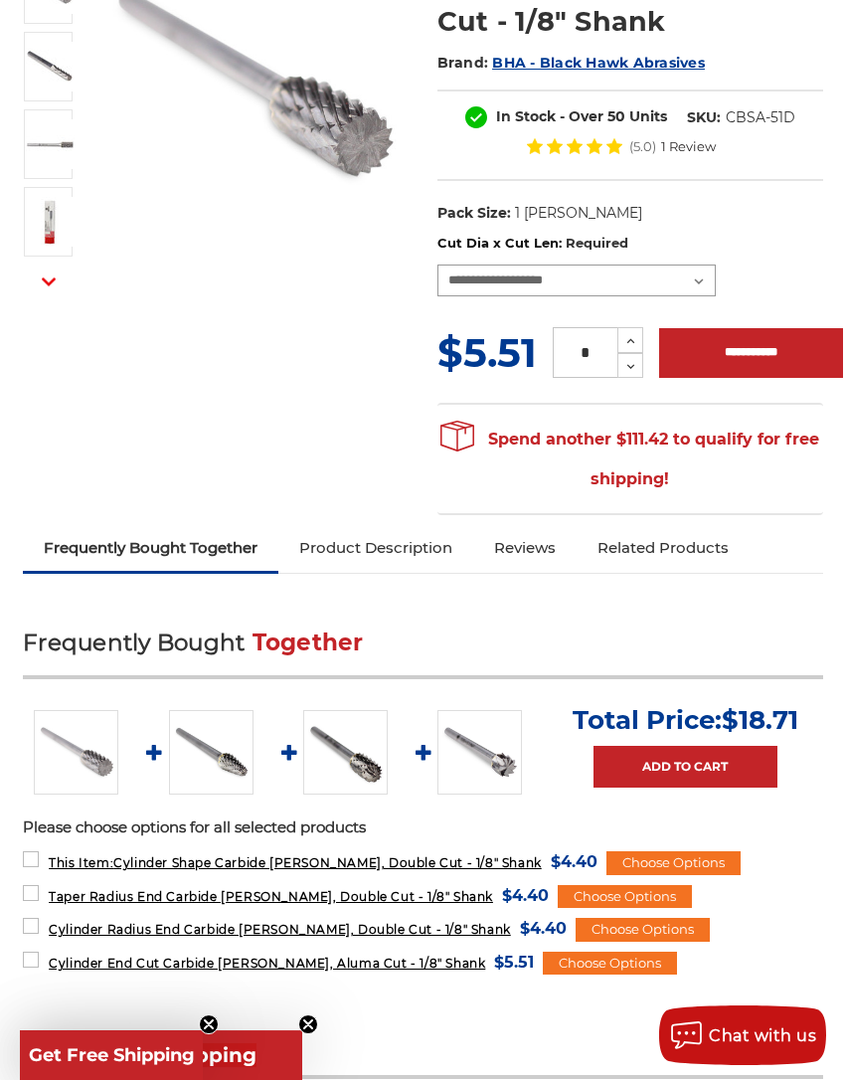
scroll to position [356, 0]
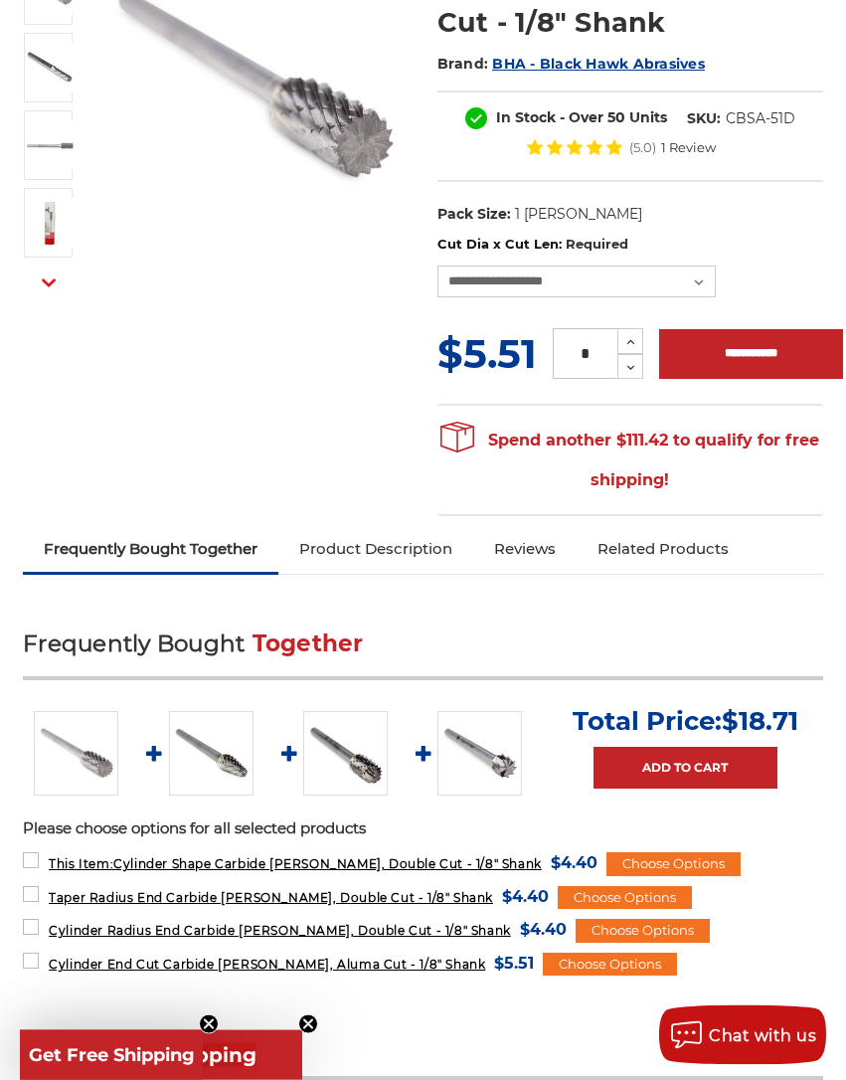
click at [749, 355] on input "**********" at bounding box center [751, 354] width 184 height 50
type input "**********"
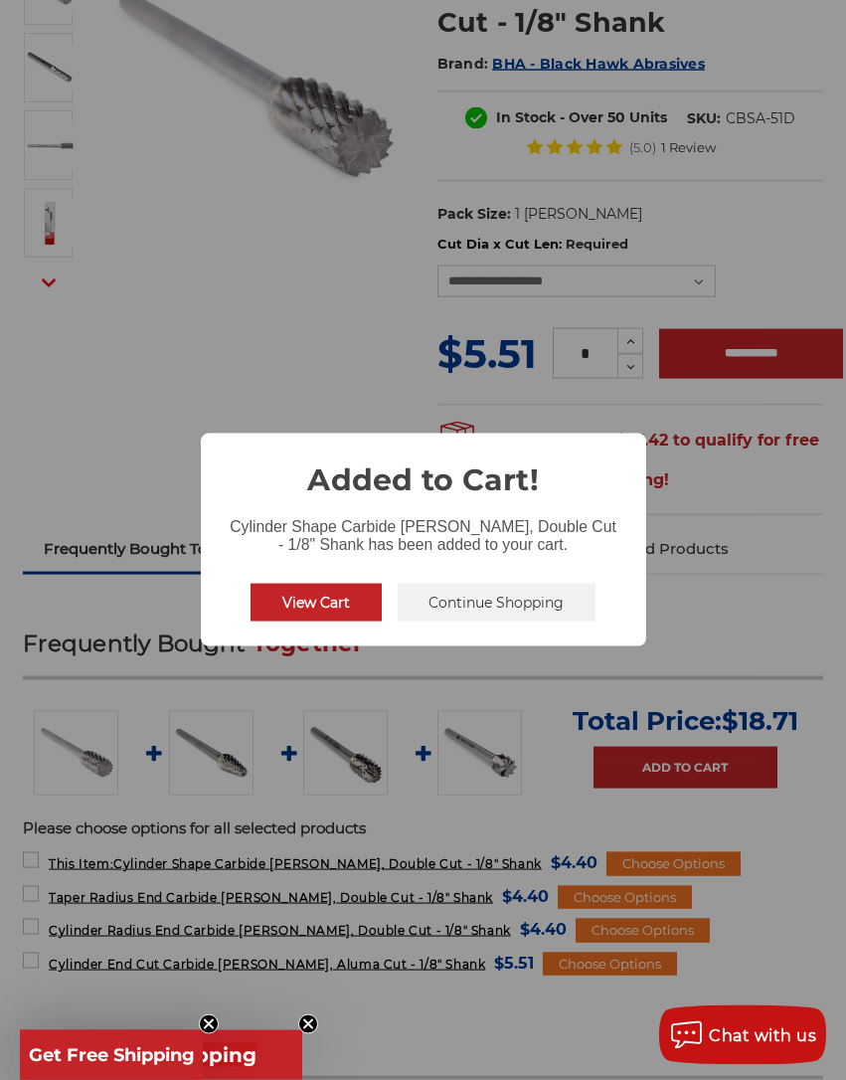
click at [497, 621] on button "Continue Shopping" at bounding box center [497, 603] width 199 height 38
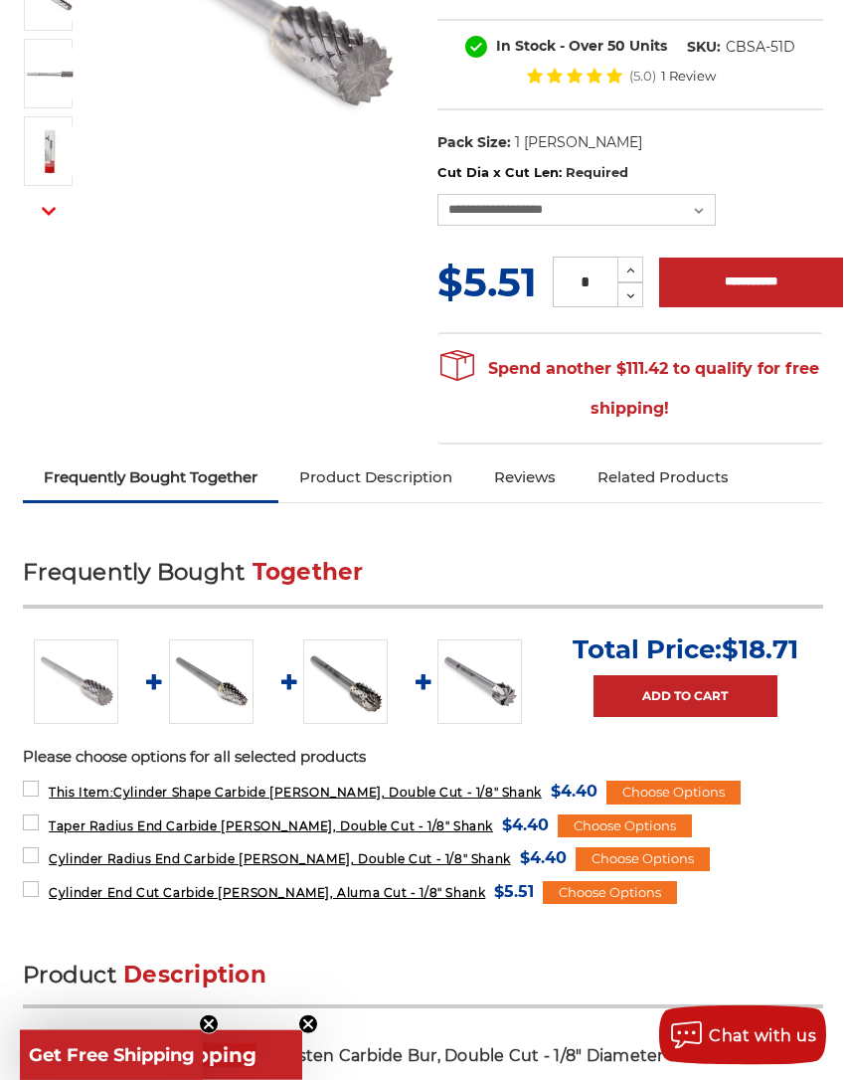
scroll to position [431, 0]
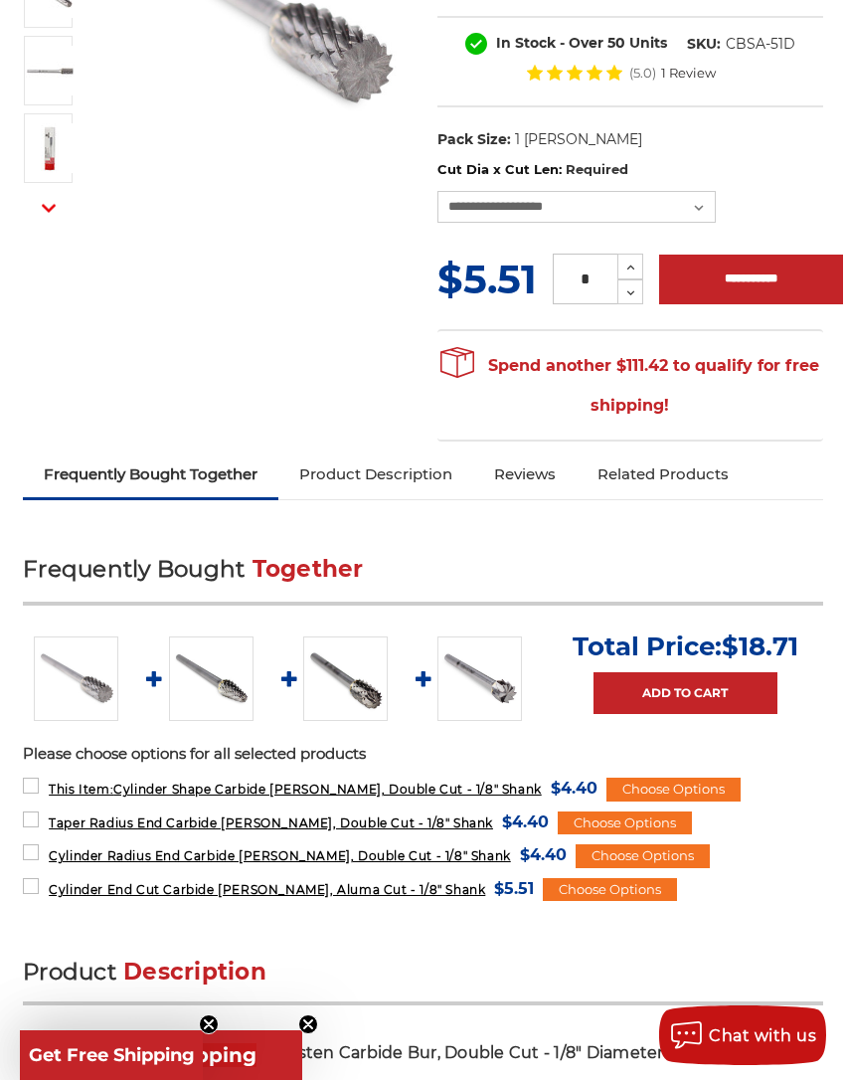
click at [589, 850] on div "Choose Options" at bounding box center [643, 856] width 134 height 24
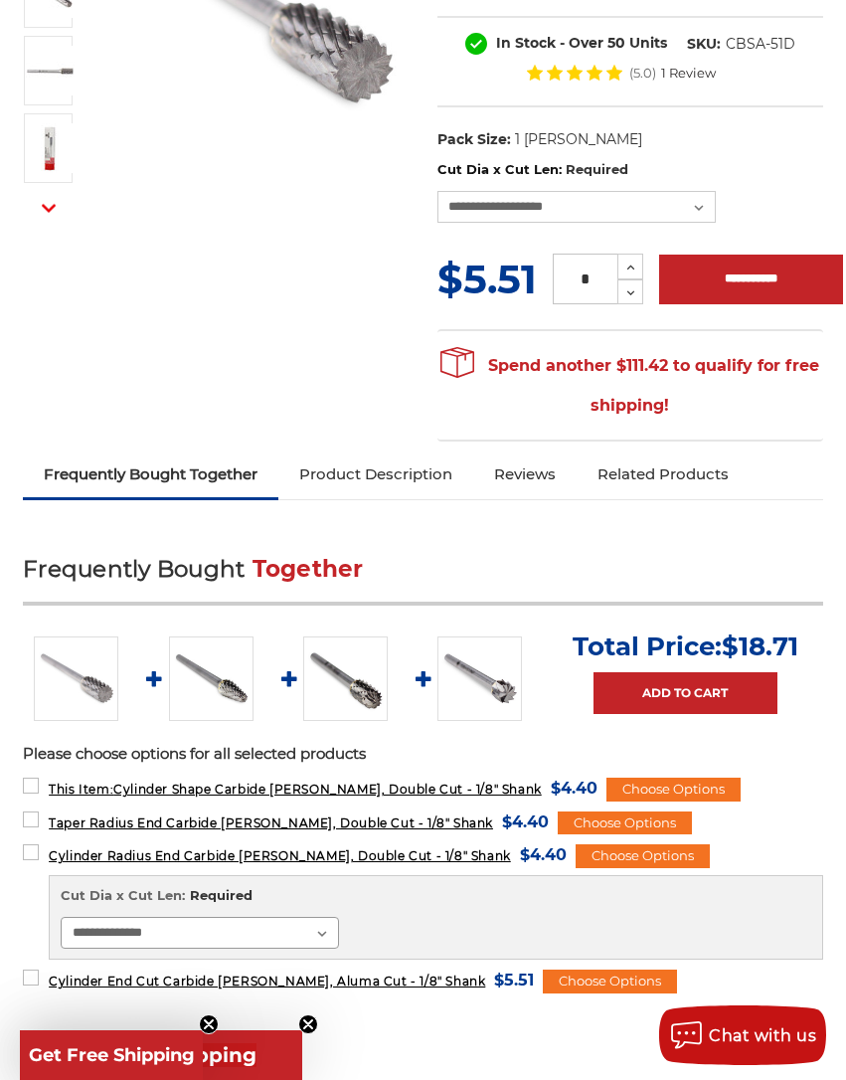
click at [317, 930] on select "**********" at bounding box center [200, 933] width 278 height 32
select select "****"
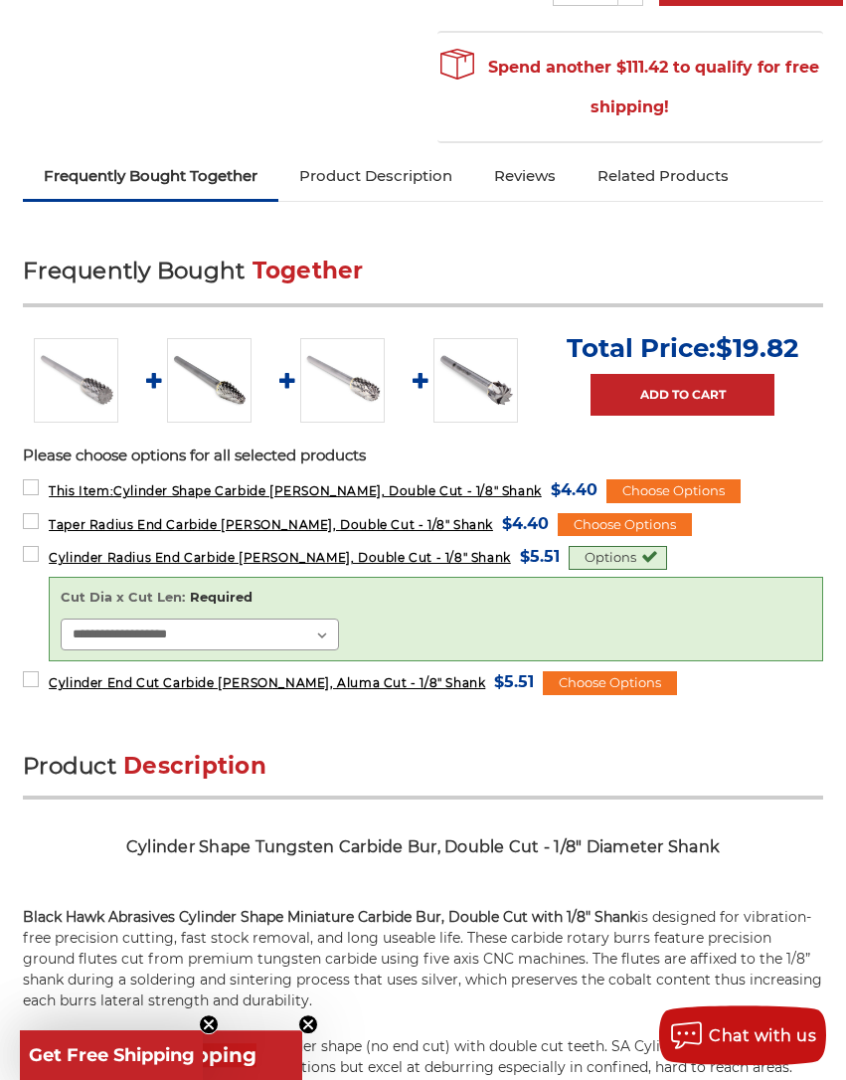
scroll to position [729, 0]
click at [406, 558] on span "Cylinder Radius End Carbide [PERSON_NAME], Double Cut - 1/8" Shank" at bounding box center [280, 557] width 462 height 15
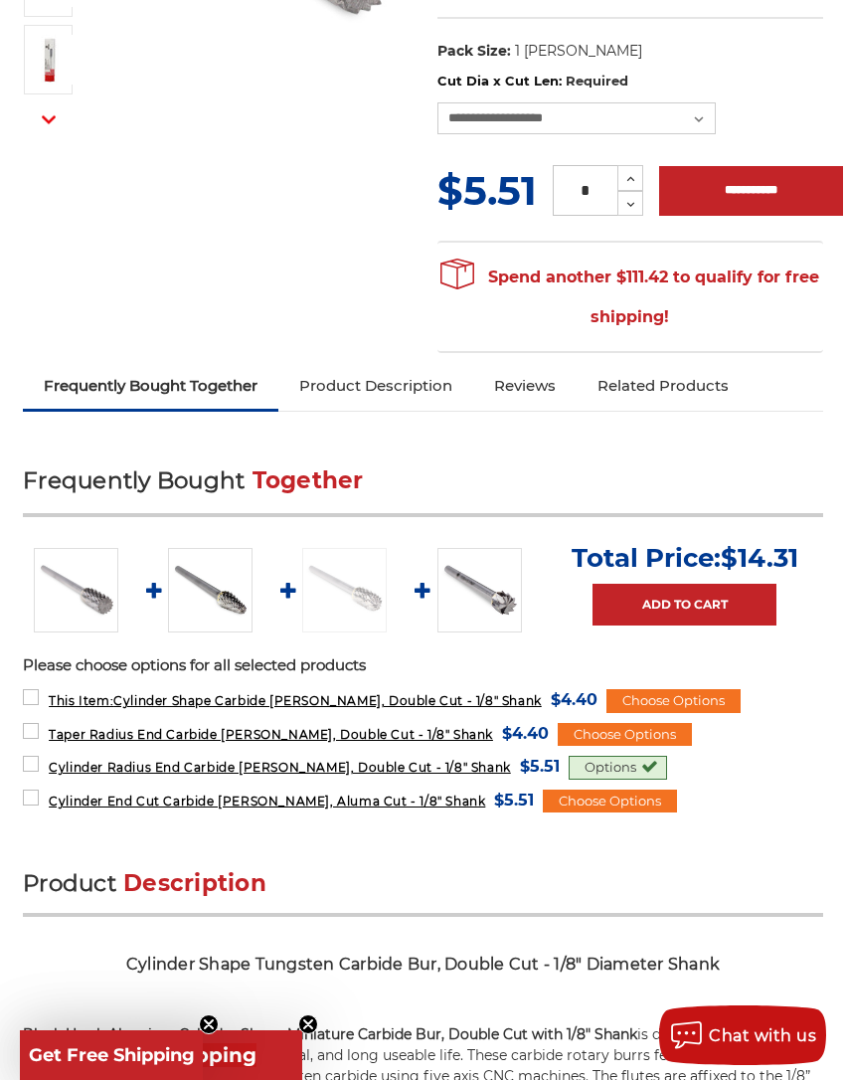
scroll to position [518, 0]
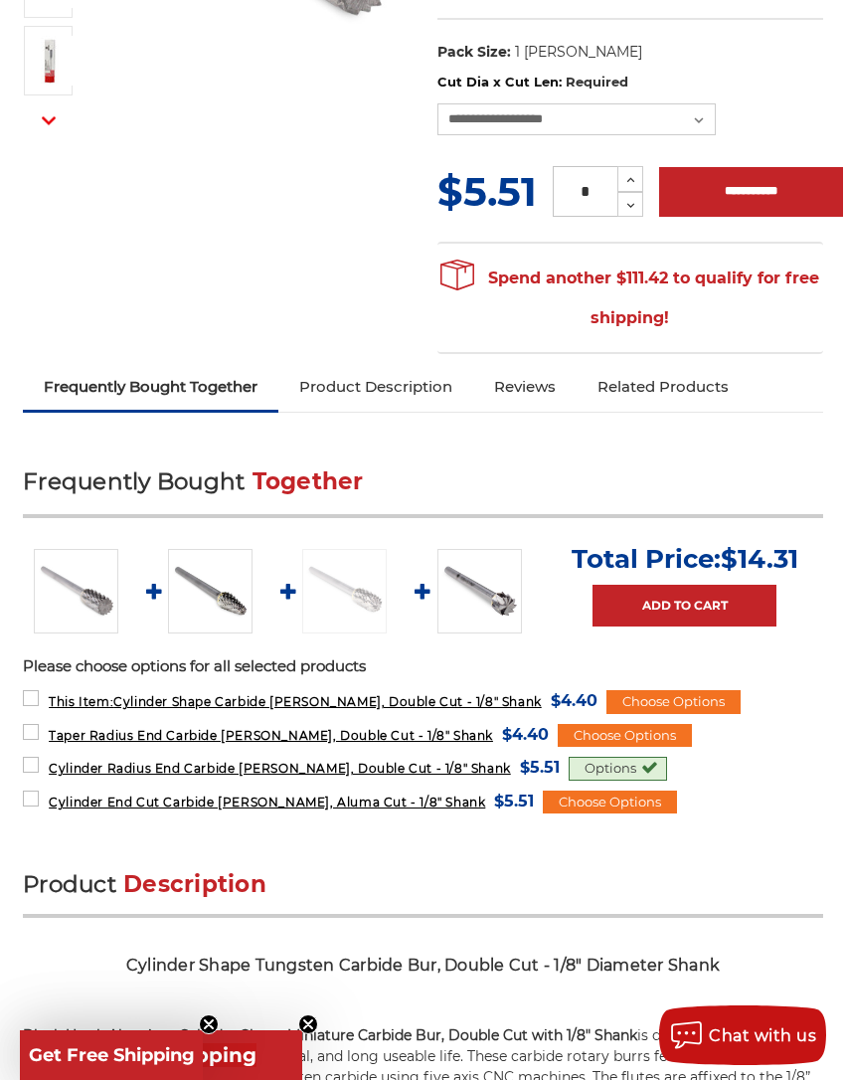
click at [421, 761] on span "Cylinder Radius End Carbide [PERSON_NAME], Double Cut - 1/8" Shank" at bounding box center [280, 768] width 462 height 15
click at [354, 597] on img at bounding box center [342, 591] width 85 height 85
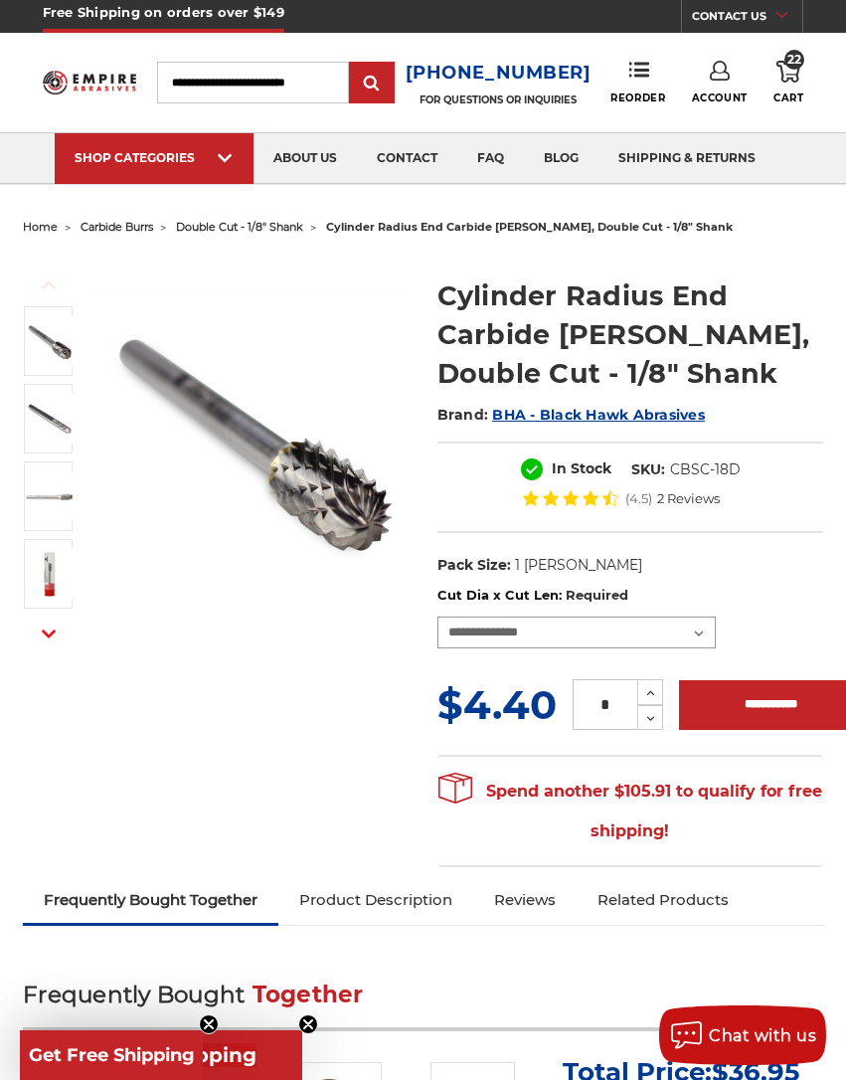
click at [697, 630] on select "**********" at bounding box center [577, 633] width 278 height 32
select select "****"
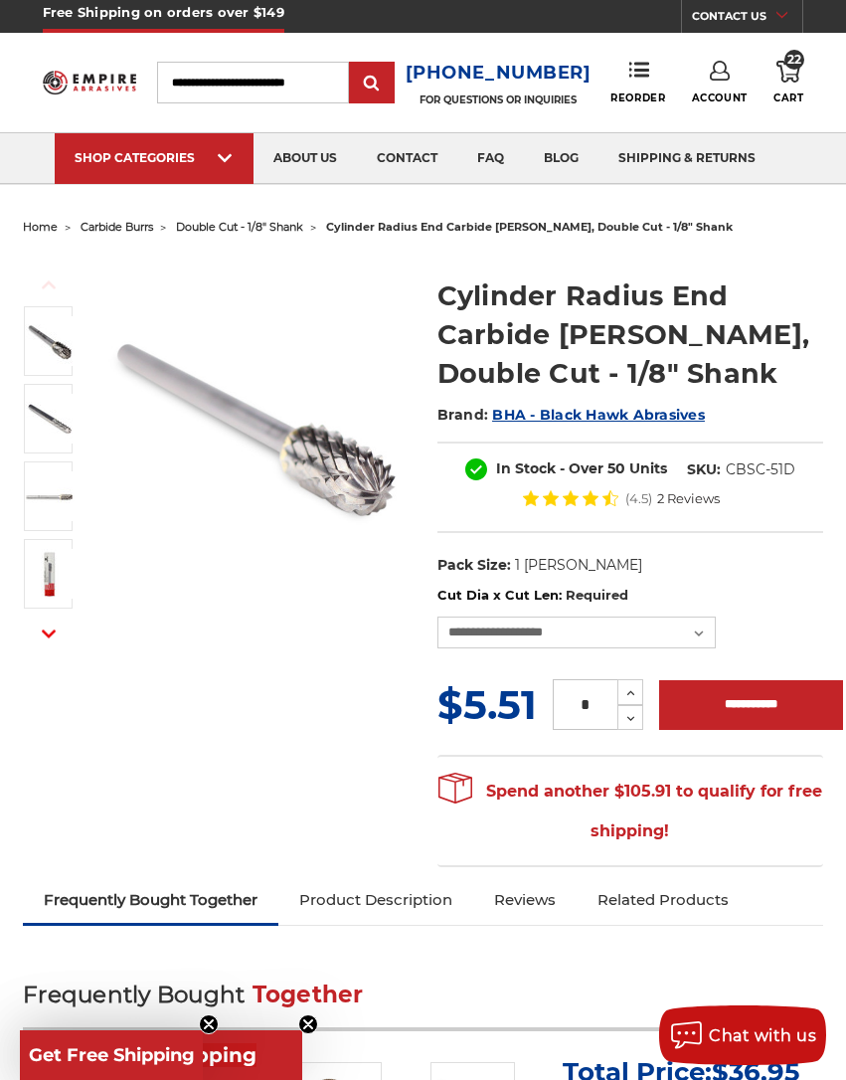
click at [755, 701] on input "**********" at bounding box center [751, 705] width 184 height 50
type input "**********"
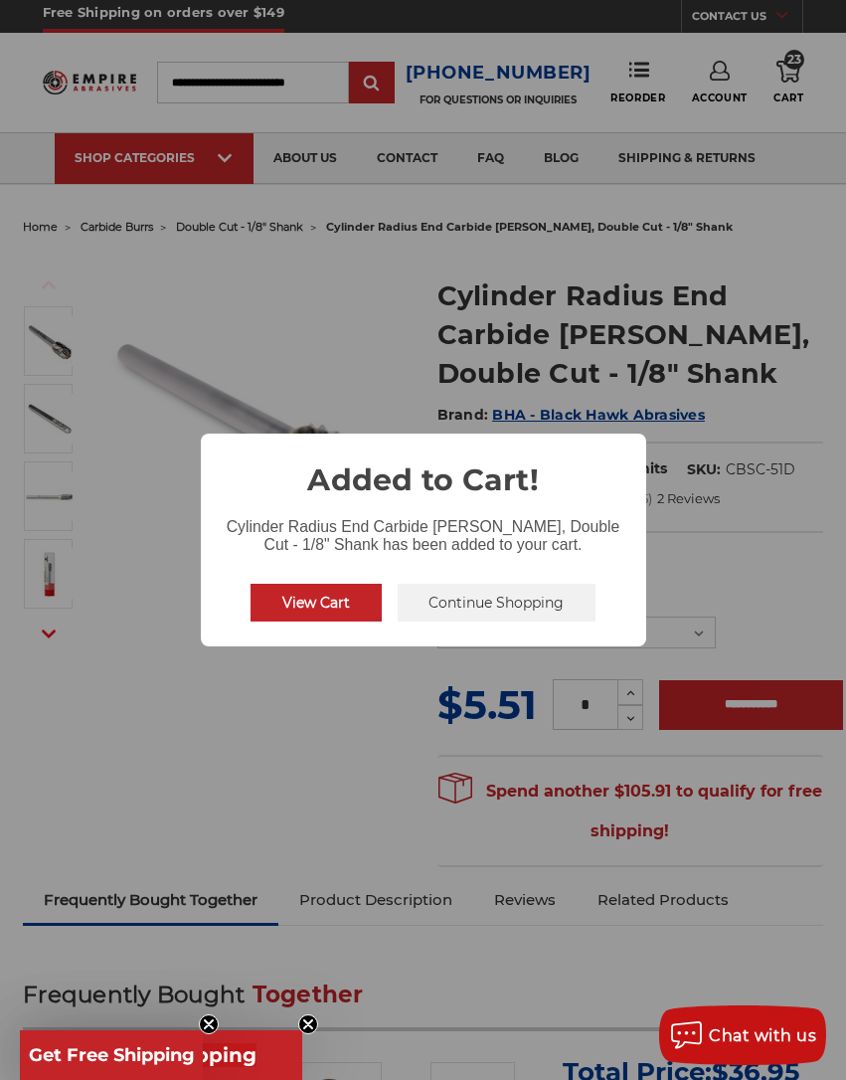
click at [531, 610] on button "Continue Shopping" at bounding box center [497, 603] width 199 height 38
